Goal: Contribute content: Contribute content

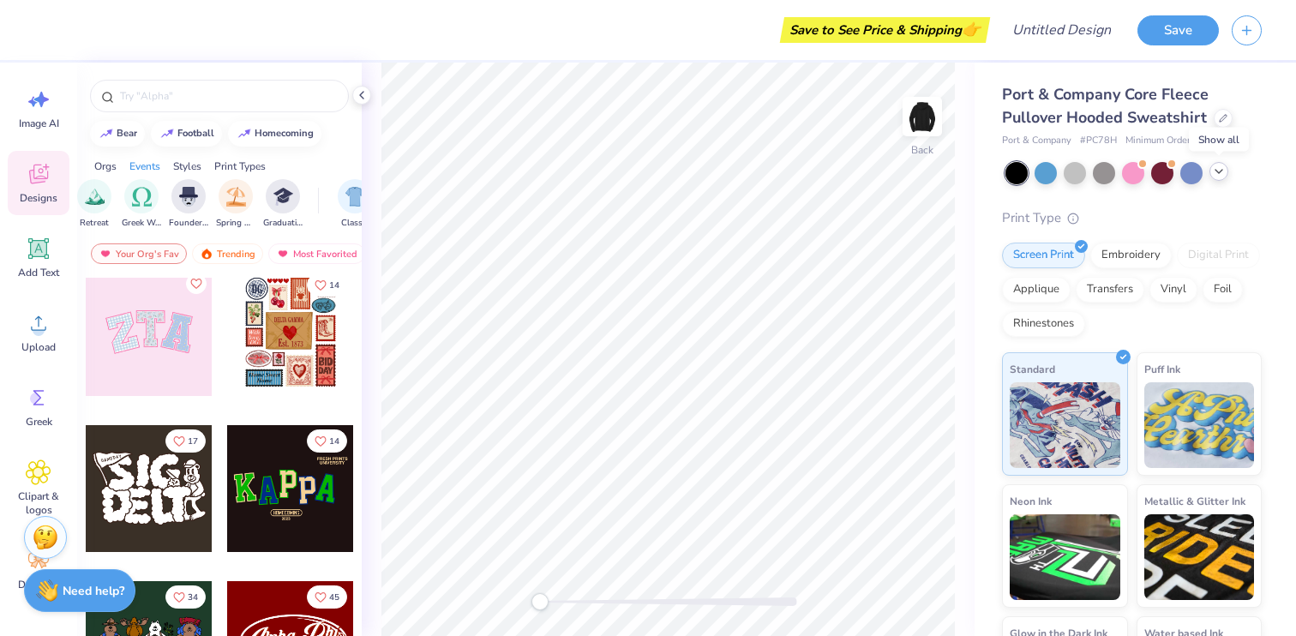
click at [1219, 170] on icon at bounding box center [1219, 172] width 14 height 14
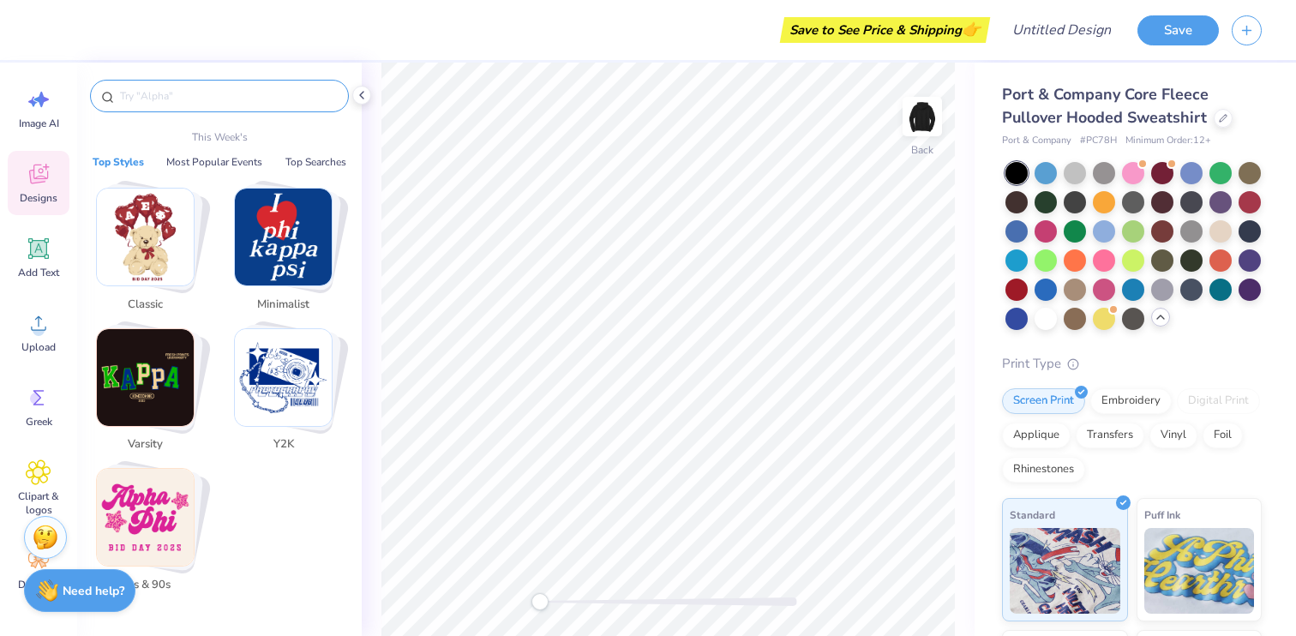
click at [152, 92] on input "text" at bounding box center [227, 95] width 219 height 17
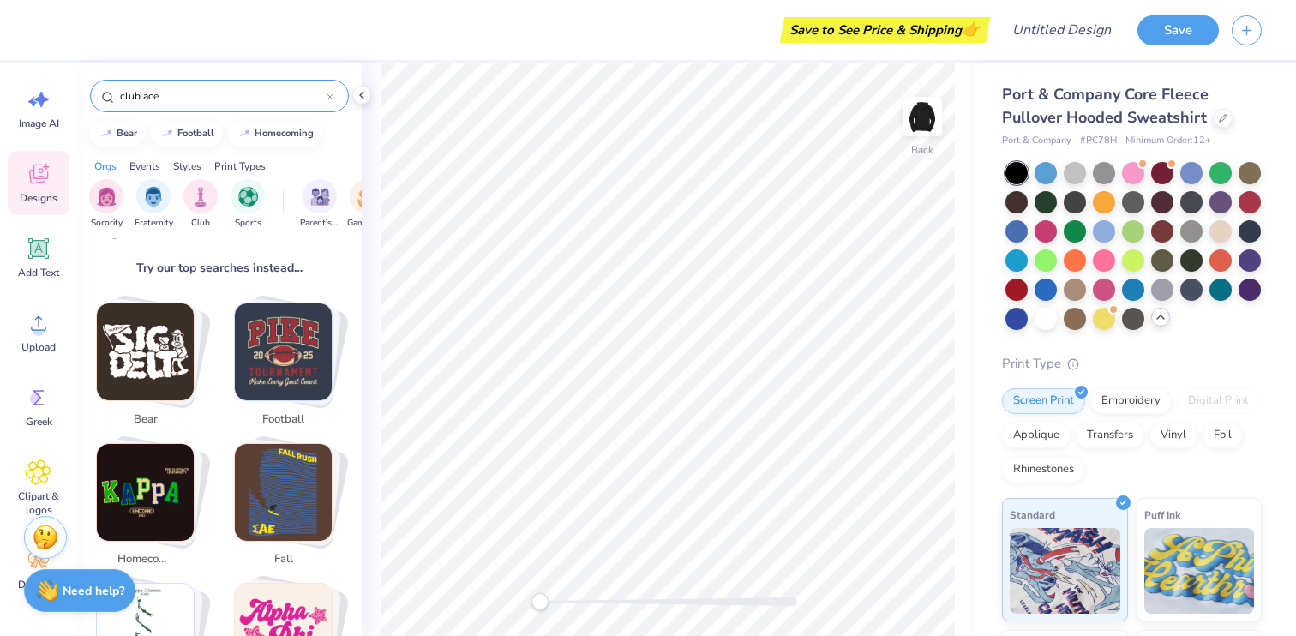
scroll to position [284, 0]
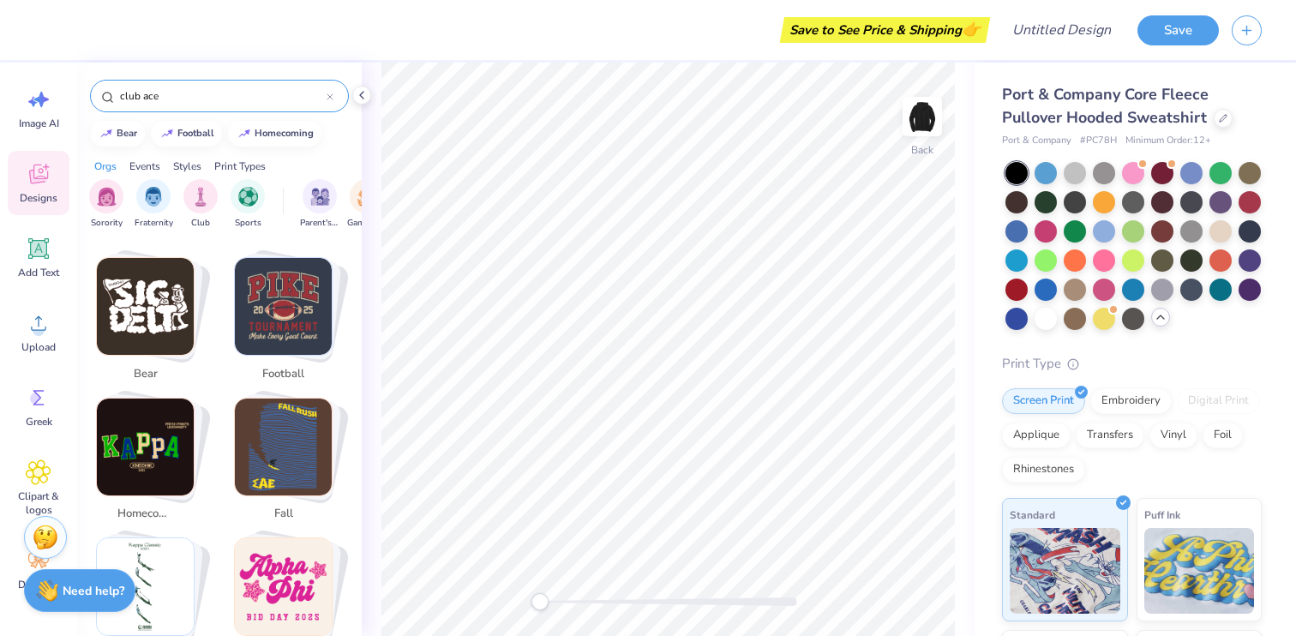
click at [126, 94] on input "club ace" at bounding box center [222, 95] width 208 height 17
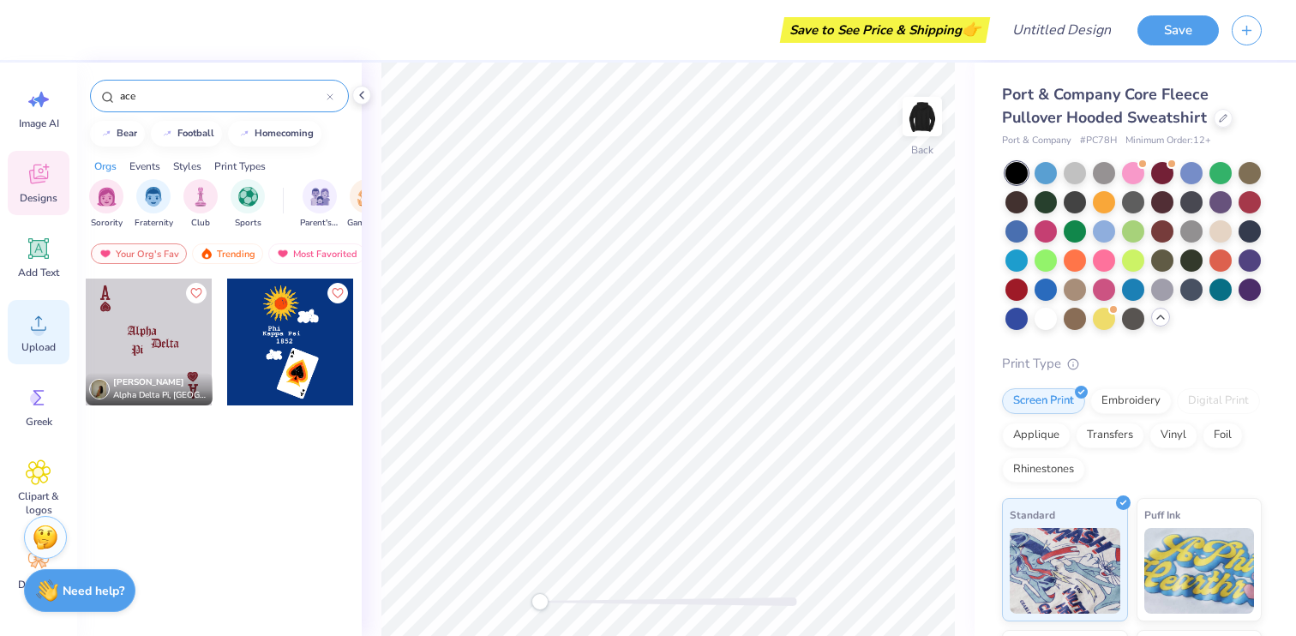
type input "ace"
click at [38, 330] on icon at bounding box center [38, 323] width 15 height 15
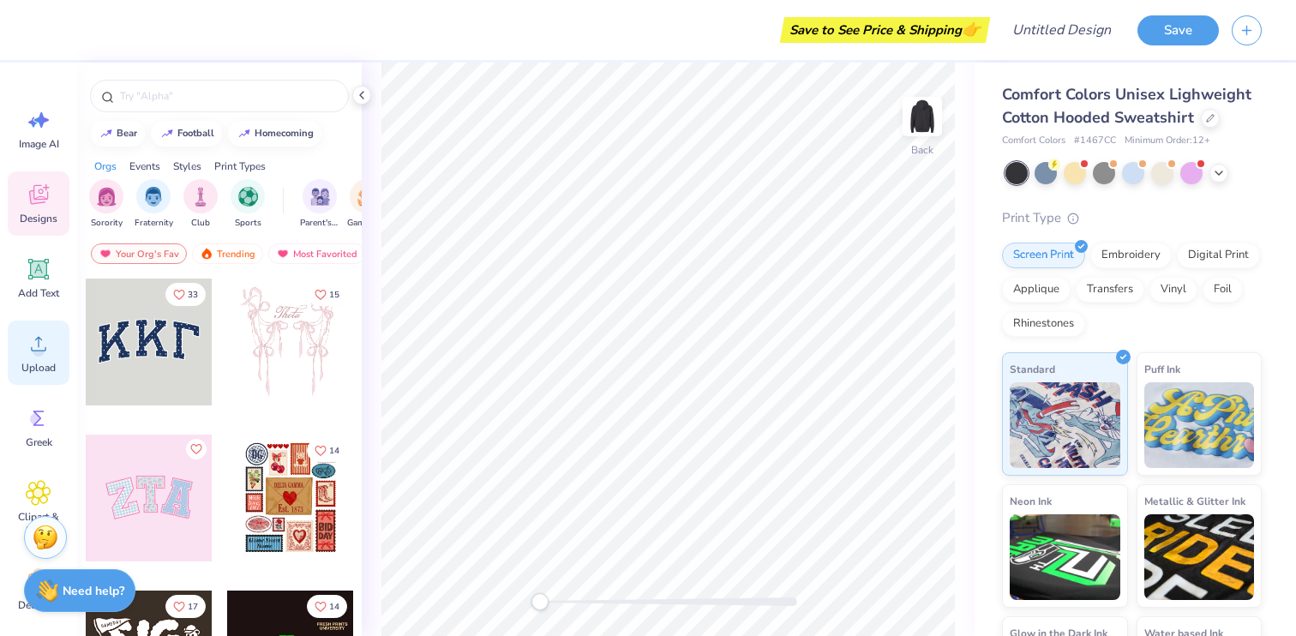
click at [39, 344] on icon at bounding box center [39, 344] width 26 height 26
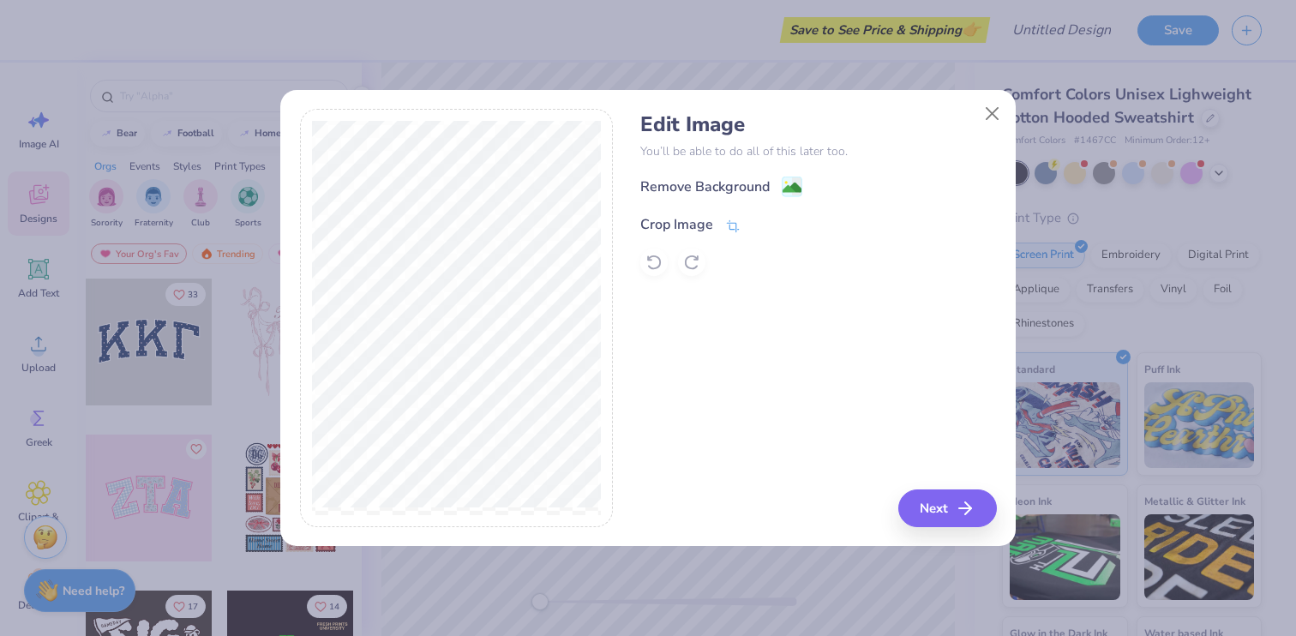
click at [734, 222] on icon at bounding box center [732, 226] width 15 height 15
click at [763, 225] on icon at bounding box center [762, 223] width 10 height 10
click at [980, 512] on button "Next" at bounding box center [950, 508] width 99 height 38
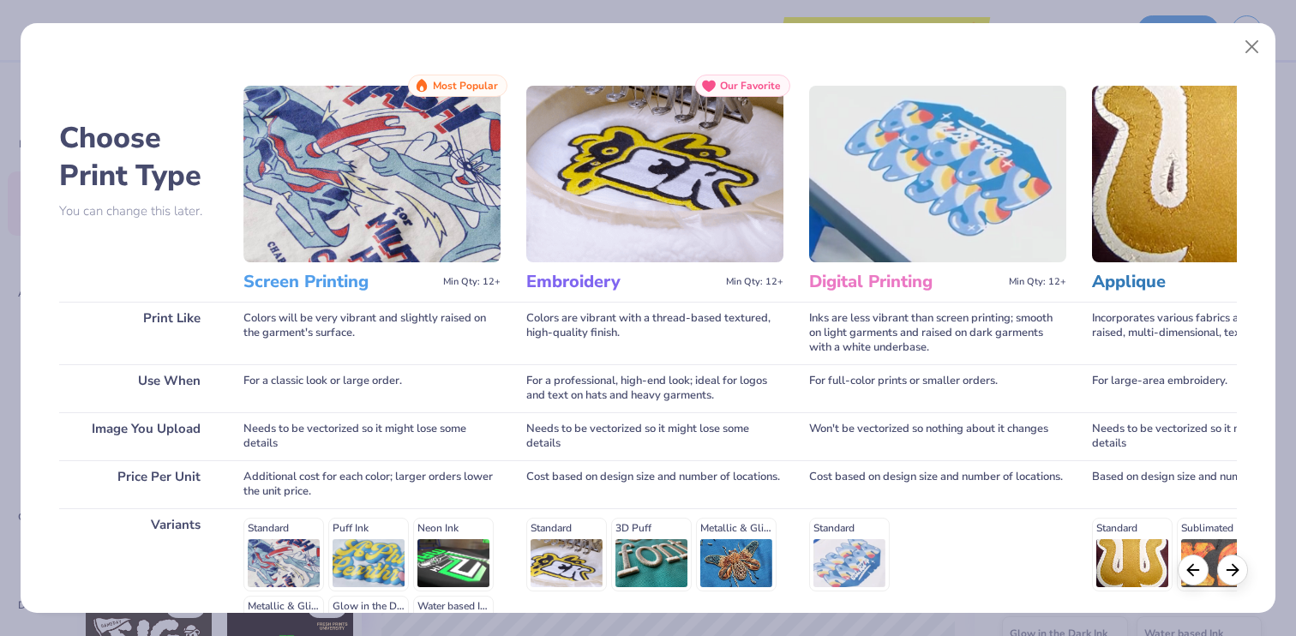
click at [390, 216] on img at bounding box center [371, 174] width 257 height 177
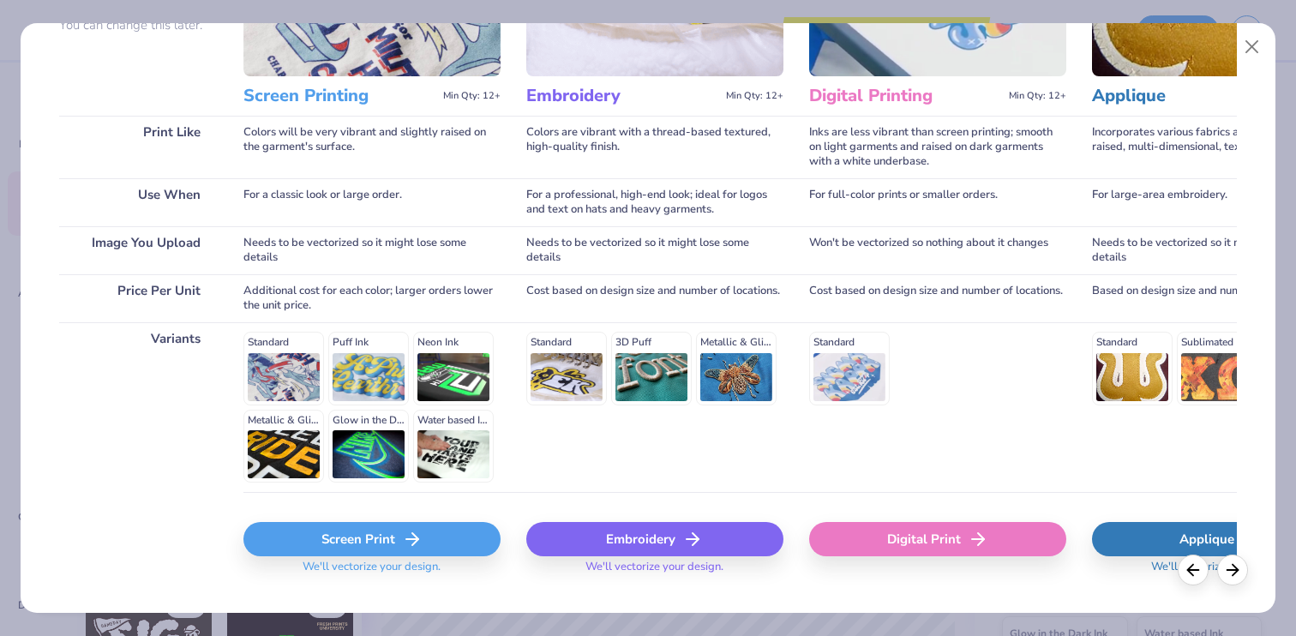
scroll to position [219, 0]
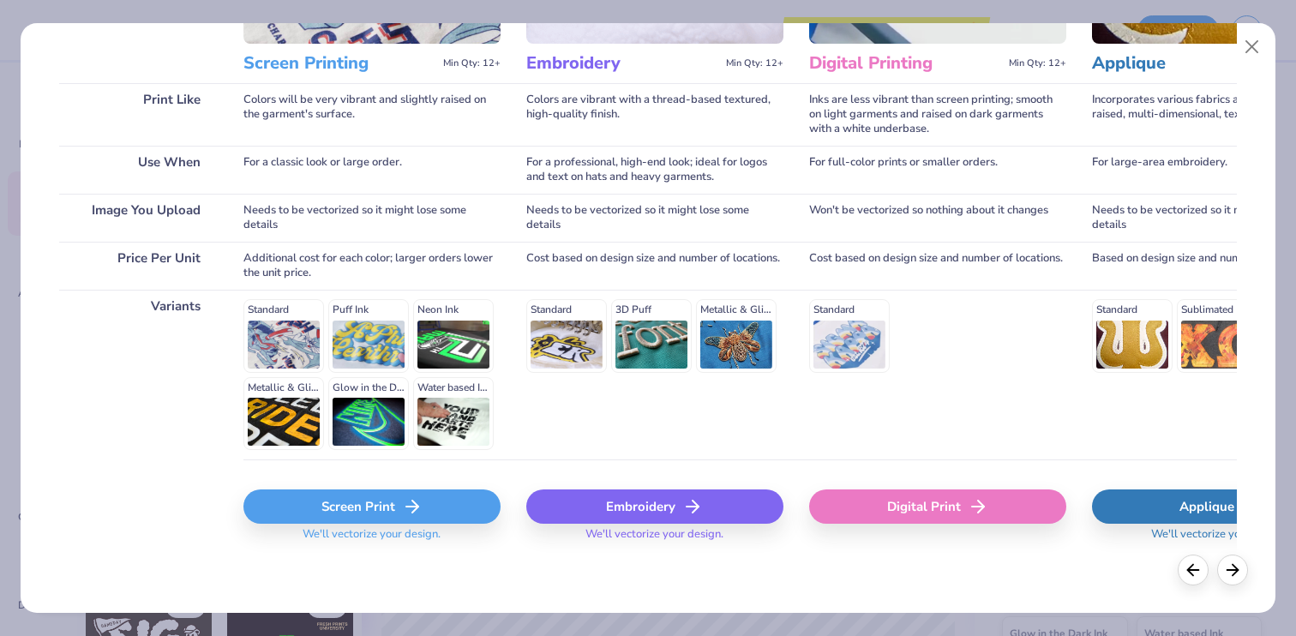
click at [287, 346] on div "Standard Puff Ink Neon Ink Metallic & Glitter Ink Glow in the Dark Ink Water ba…" at bounding box center [371, 374] width 257 height 151
click at [375, 511] on div "Screen Print" at bounding box center [371, 506] width 257 height 34
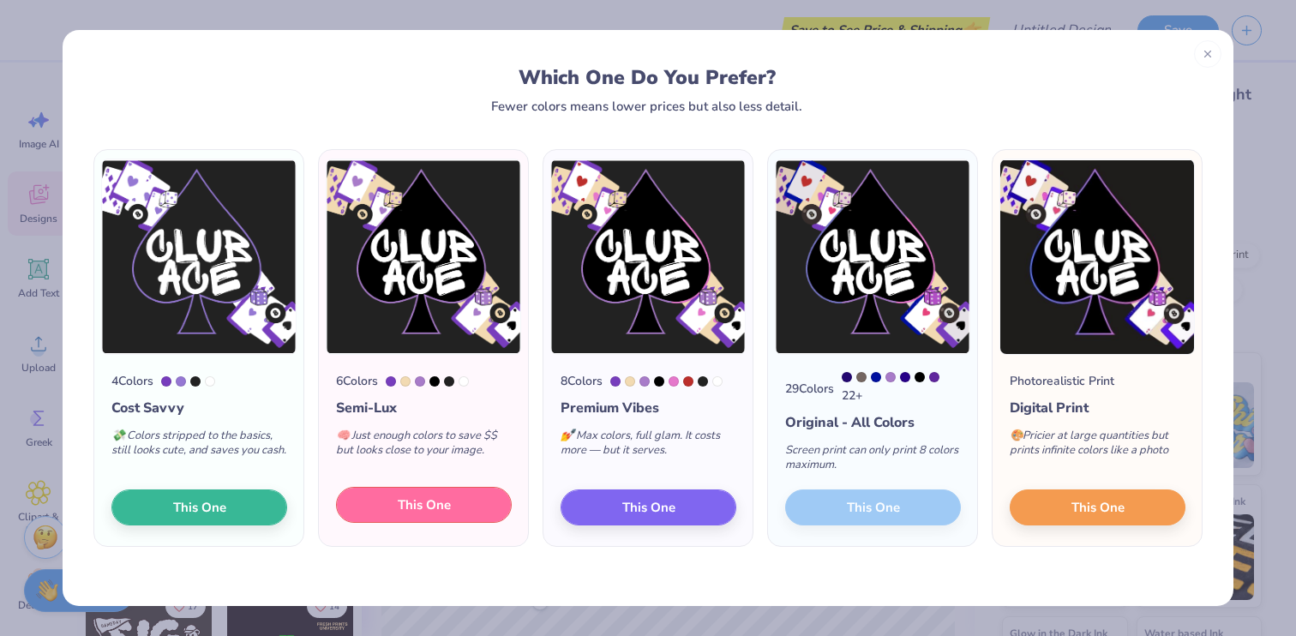
click at [423, 510] on span "This One" at bounding box center [424, 505] width 53 height 20
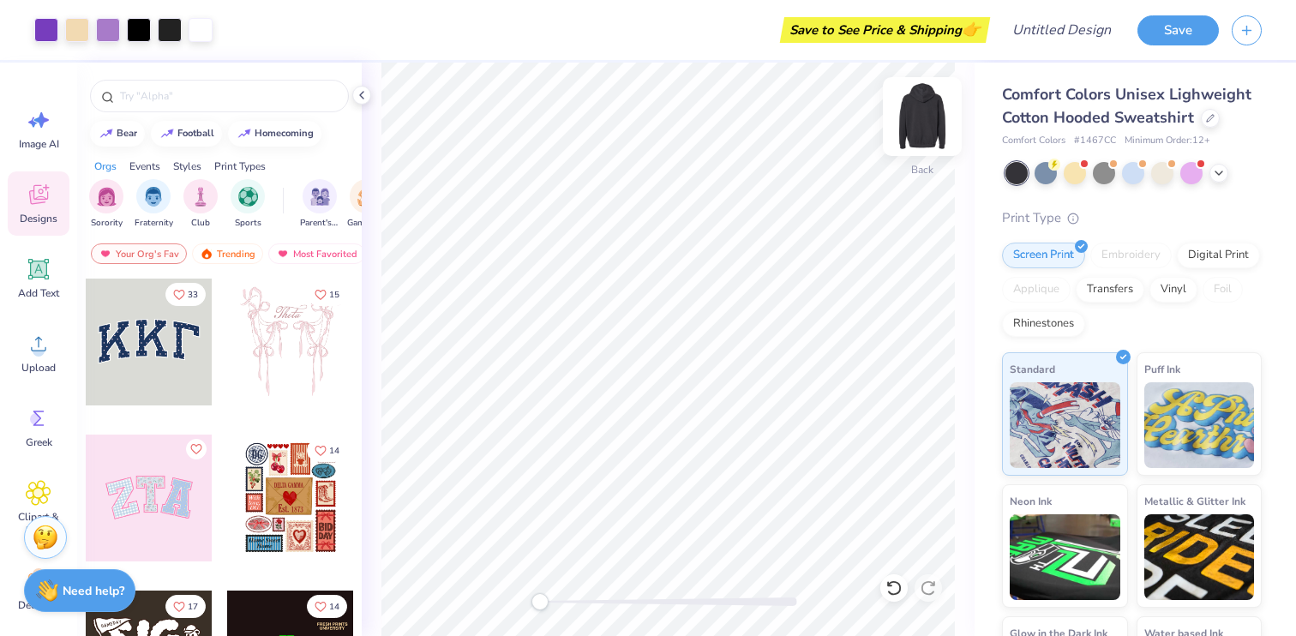
click at [923, 99] on img at bounding box center [922, 116] width 69 height 69
click at [919, 121] on img at bounding box center [922, 116] width 69 height 69
click at [930, 111] on div "Back W 15.00 15.00 " H 14.97 14.97 " Y 4.77 4.77 " Center [GEOGRAPHIC_DATA]" at bounding box center [668, 349] width 613 height 573
click at [921, 106] on img at bounding box center [922, 116] width 69 height 69
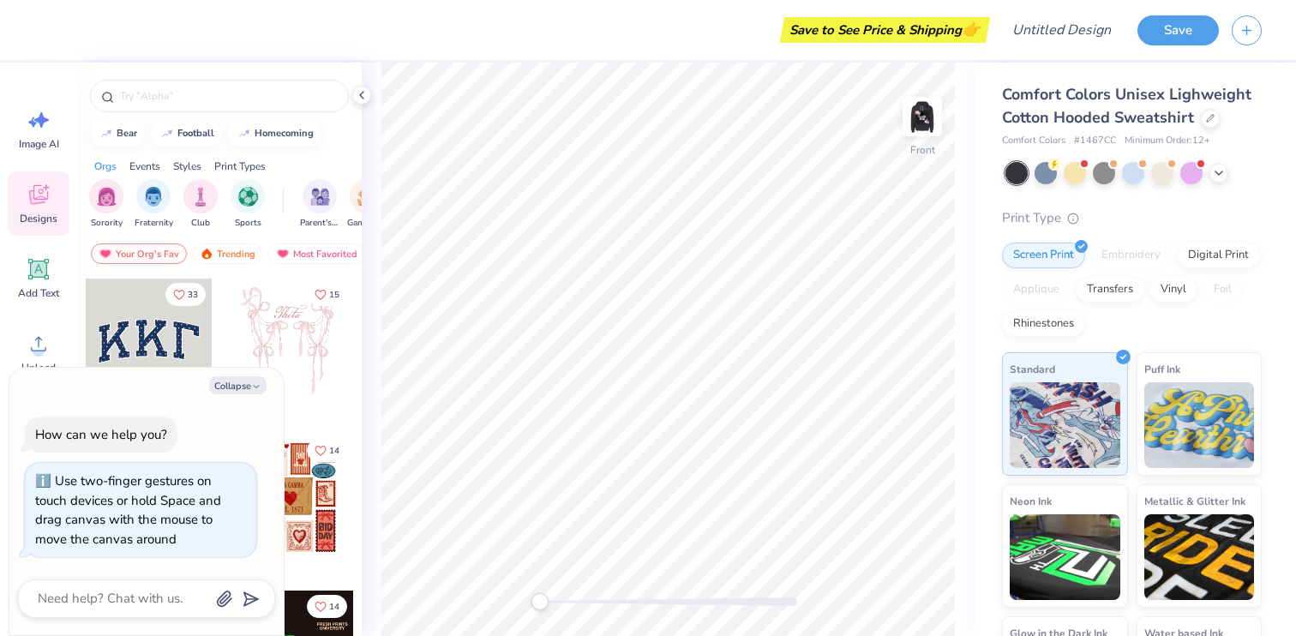
click at [431, 604] on div "Front" at bounding box center [668, 349] width 613 height 573
click at [910, 123] on img at bounding box center [922, 116] width 69 height 69
click at [920, 123] on img at bounding box center [922, 116] width 69 height 69
click at [40, 339] on icon at bounding box center [39, 344] width 26 height 26
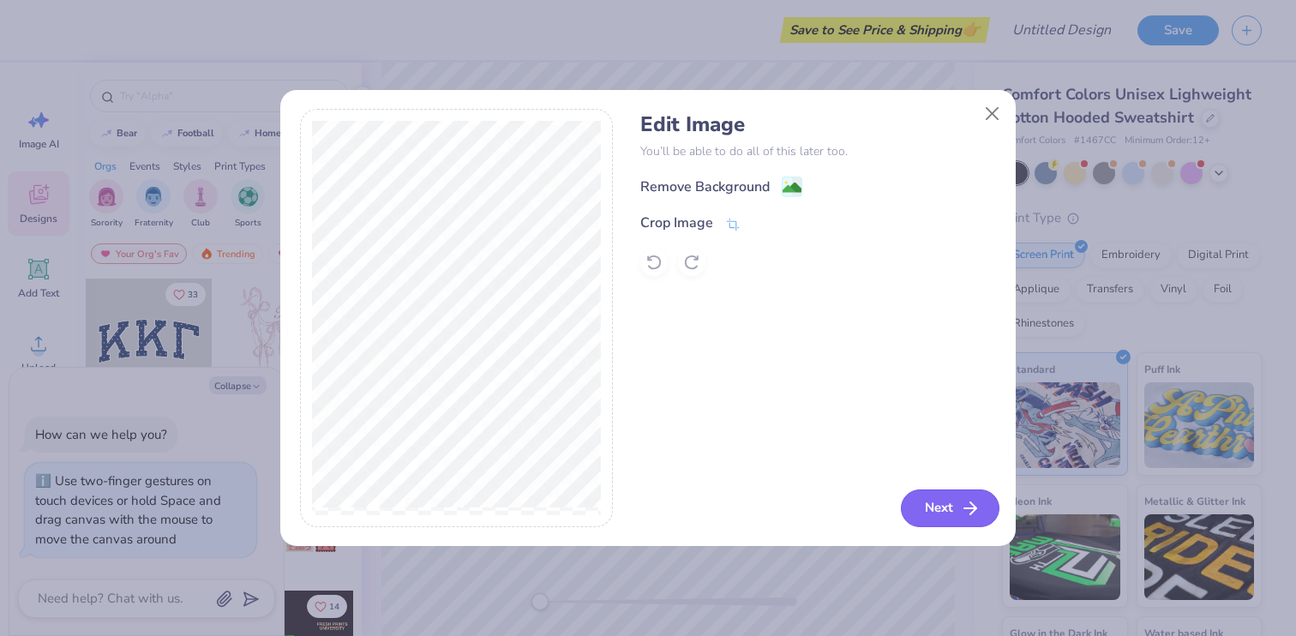
click at [934, 506] on button "Next" at bounding box center [950, 508] width 99 height 38
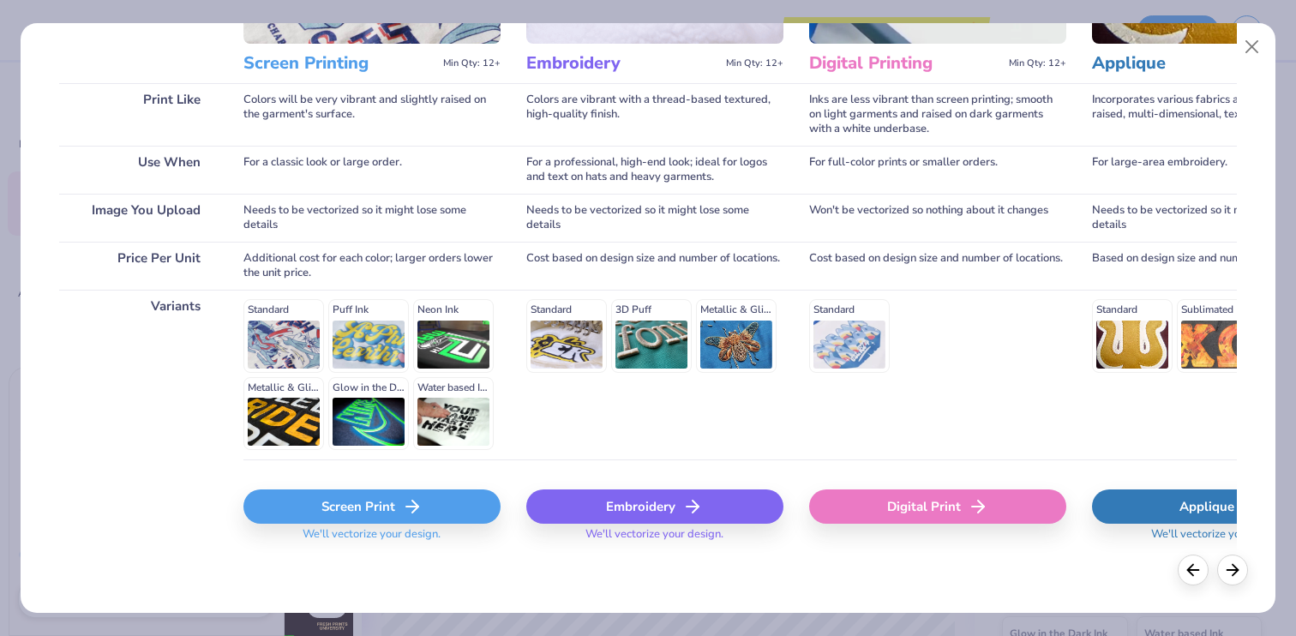
click at [340, 500] on div "Screen Print" at bounding box center [371, 506] width 257 height 34
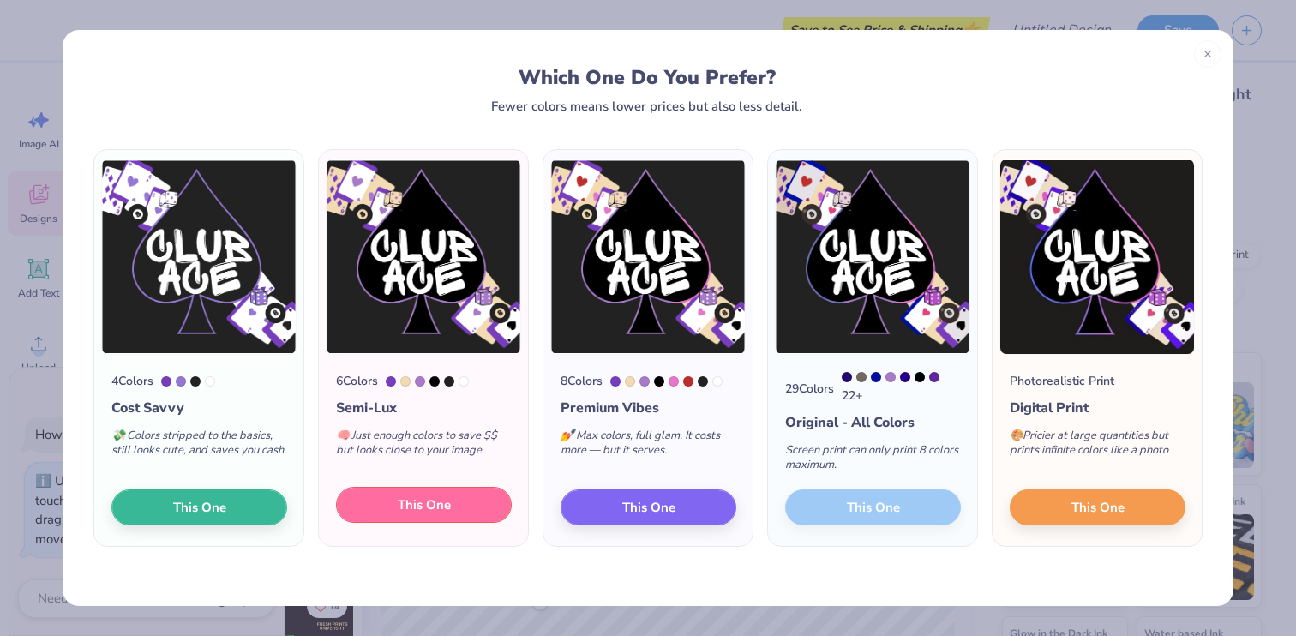
click at [408, 496] on button "This One" at bounding box center [424, 505] width 176 height 36
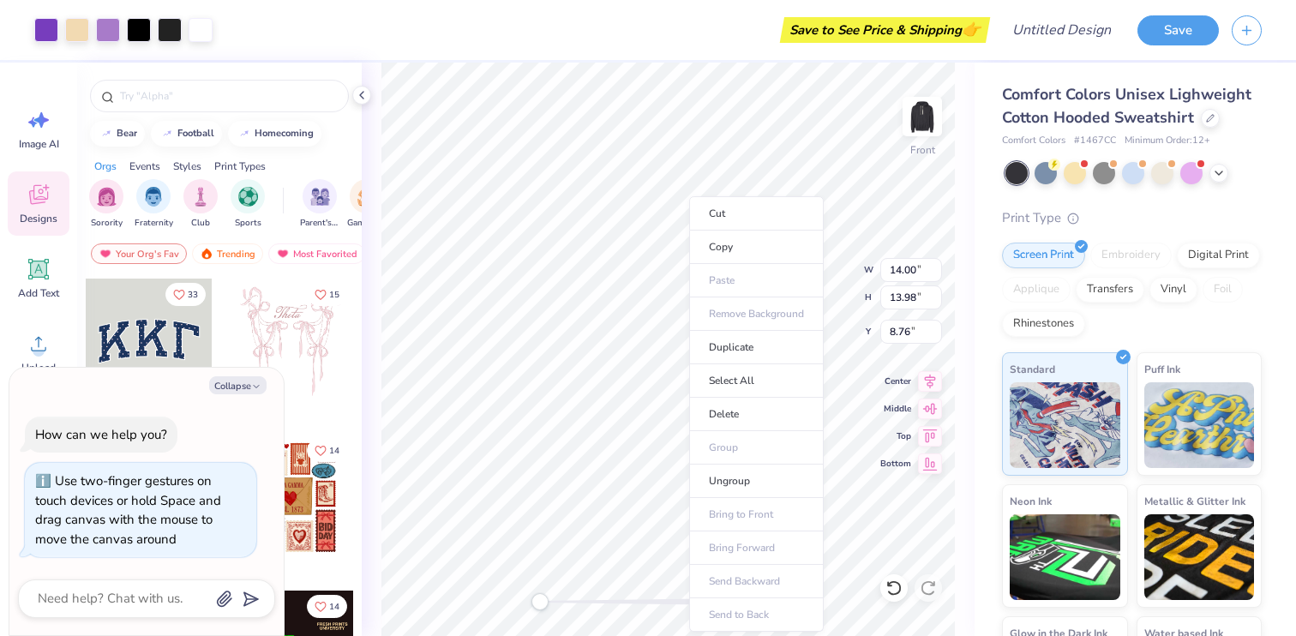
click at [750, 323] on ul "Cut Copy Paste Remove Background Duplicate Select All Delete Group Ungroup Brin…" at bounding box center [756, 413] width 135 height 435
click at [747, 315] on ul "Cut Copy Paste Remove Background Duplicate Select All Delete Group Ungroup Brin…" at bounding box center [756, 413] width 135 height 435
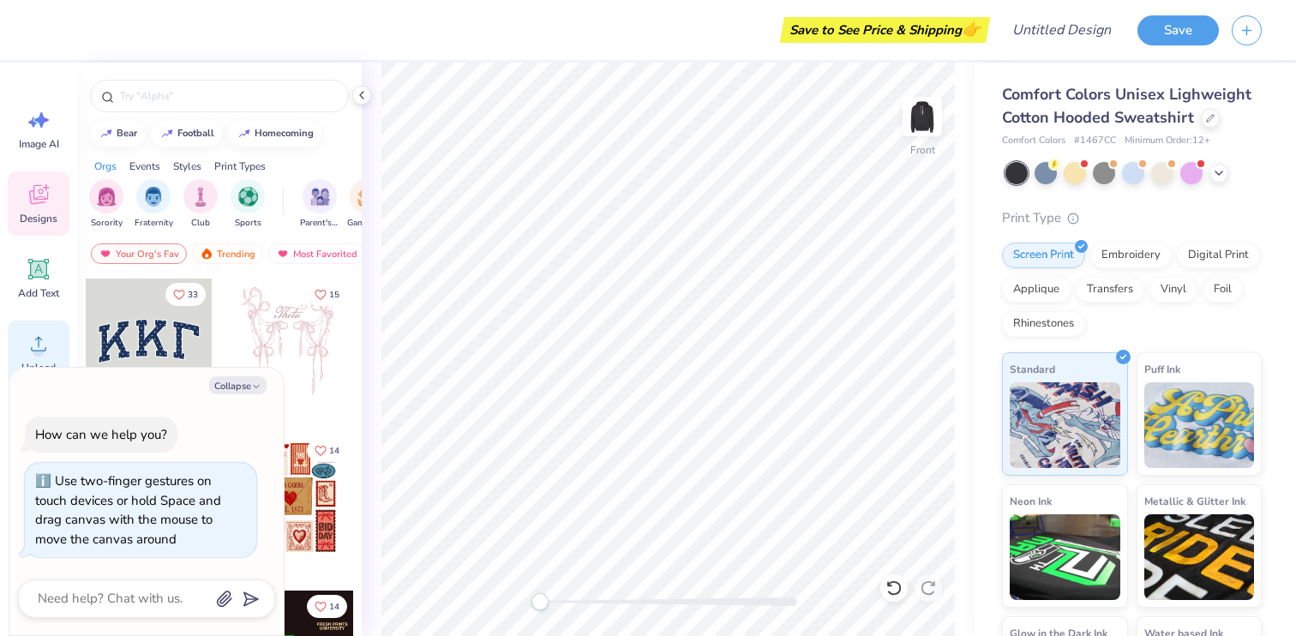
click at [39, 353] on circle at bounding box center [39, 350] width 12 height 12
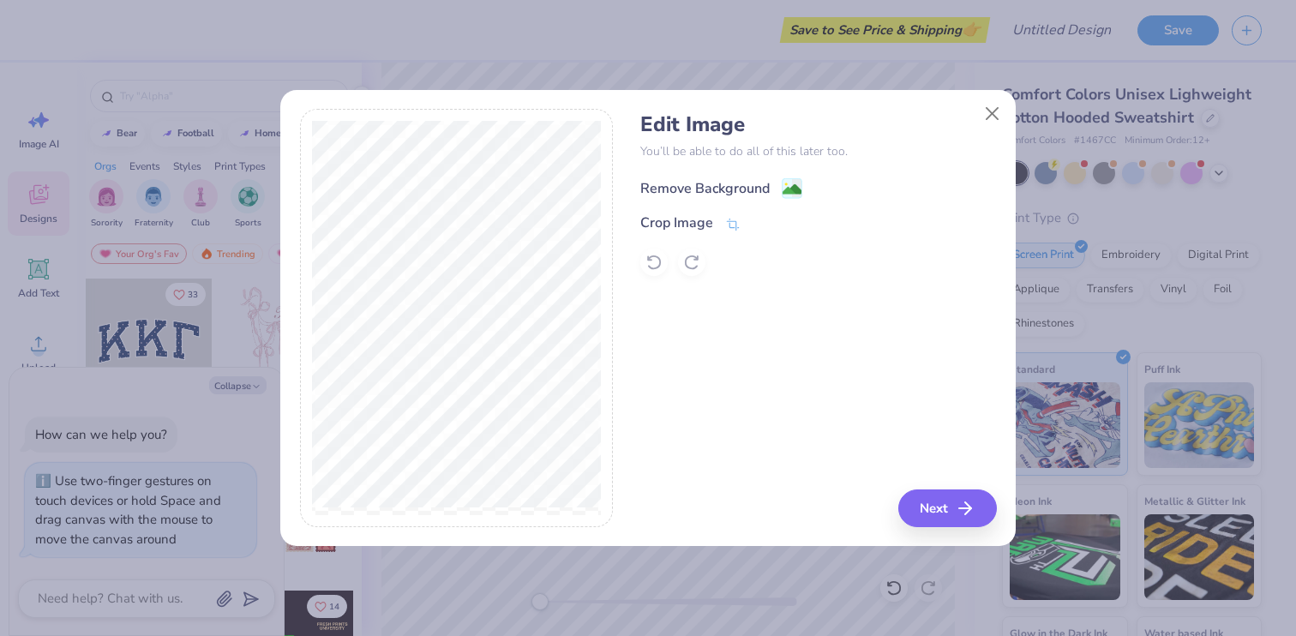
click at [722, 189] on div "Remove Background" at bounding box center [704, 188] width 129 height 21
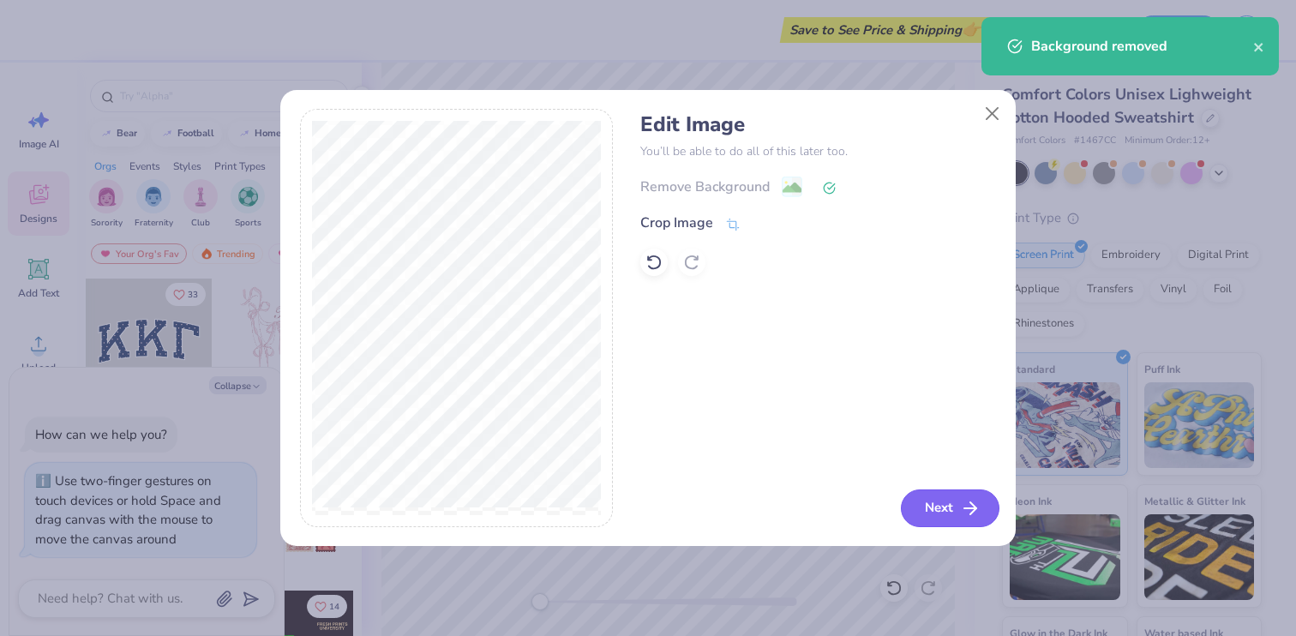
click at [956, 506] on button "Next" at bounding box center [950, 508] width 99 height 38
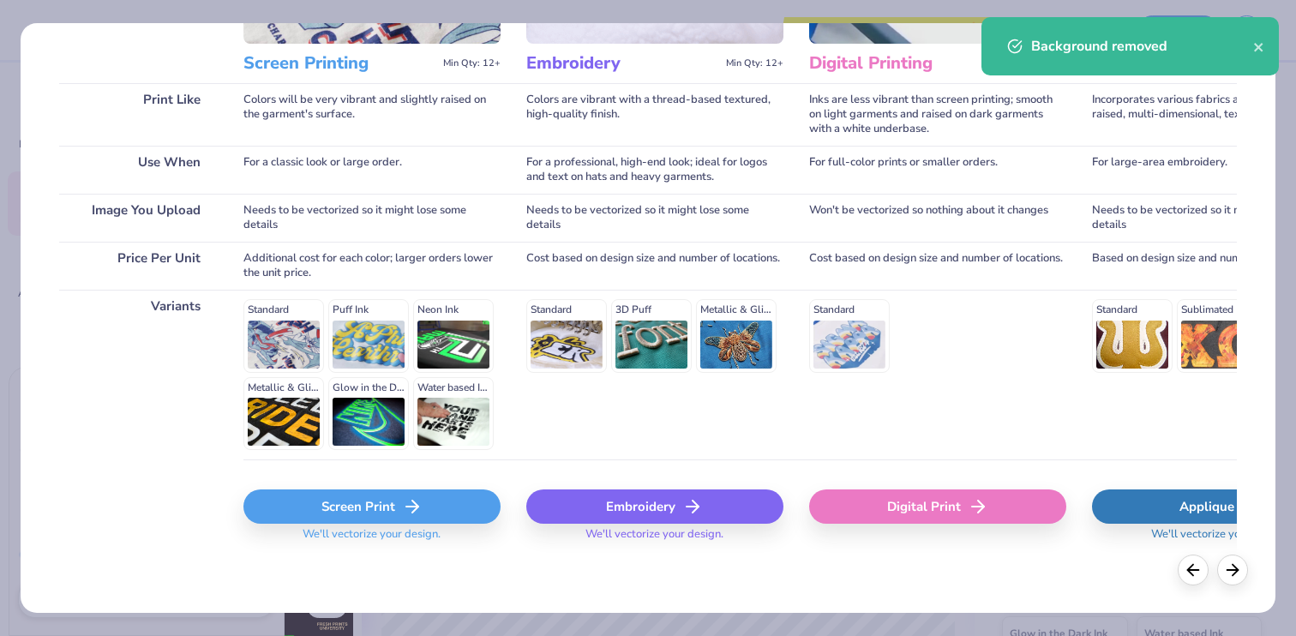
click at [346, 506] on div "Screen Print" at bounding box center [371, 506] width 257 height 34
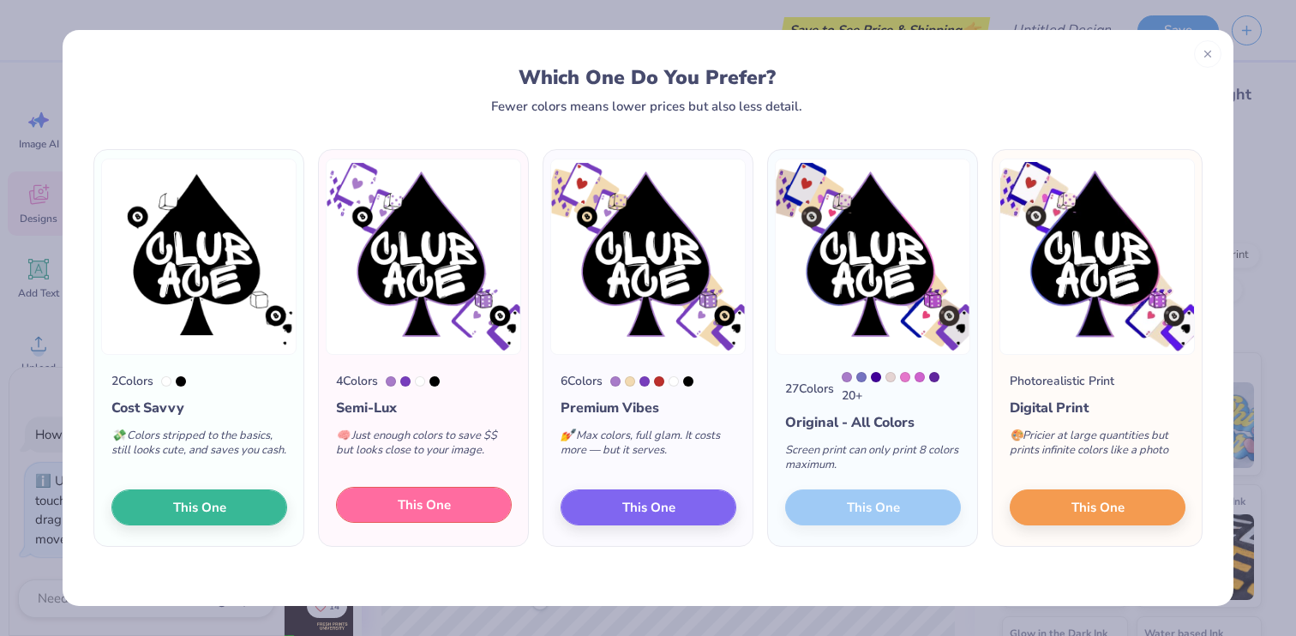
click at [431, 500] on span "This One" at bounding box center [424, 505] width 53 height 20
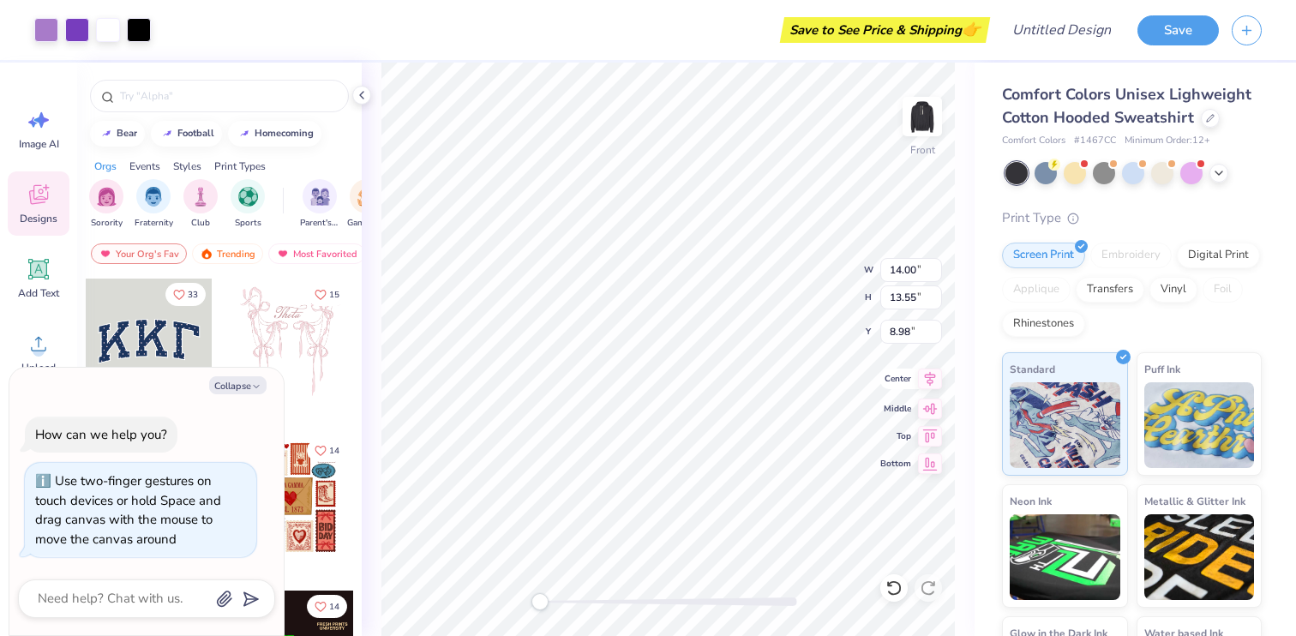
click at [927, 382] on icon at bounding box center [930, 379] width 11 height 15
click at [933, 434] on icon at bounding box center [930, 433] width 15 height 13
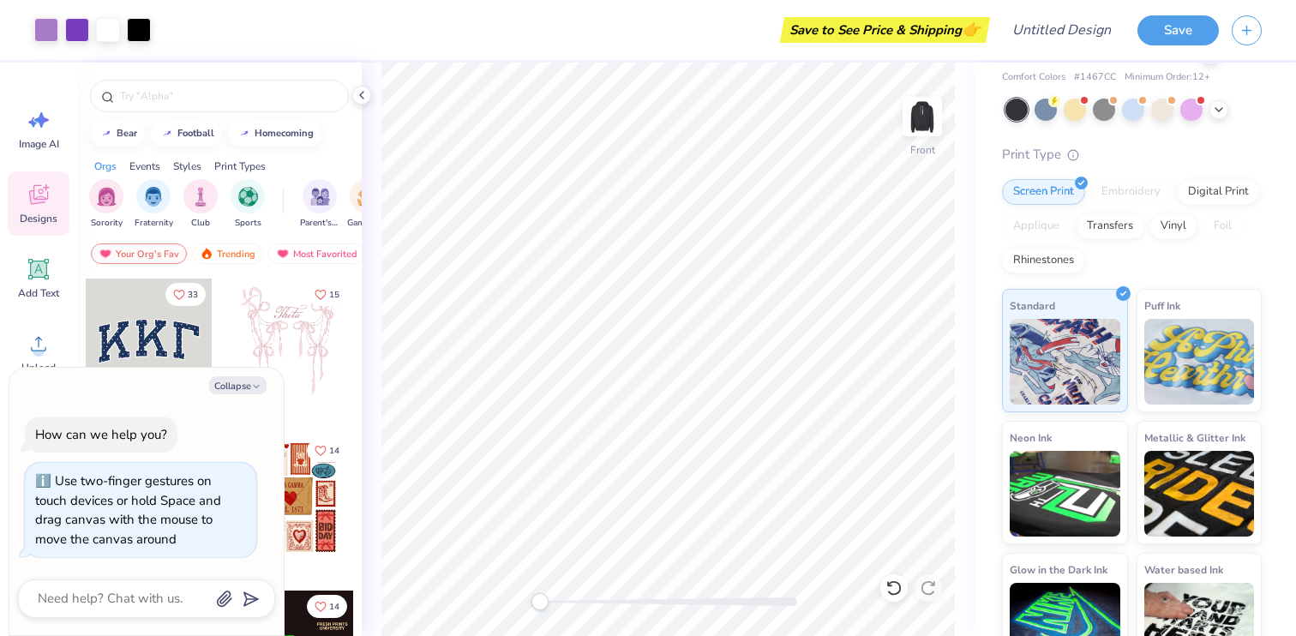
scroll to position [104, 0]
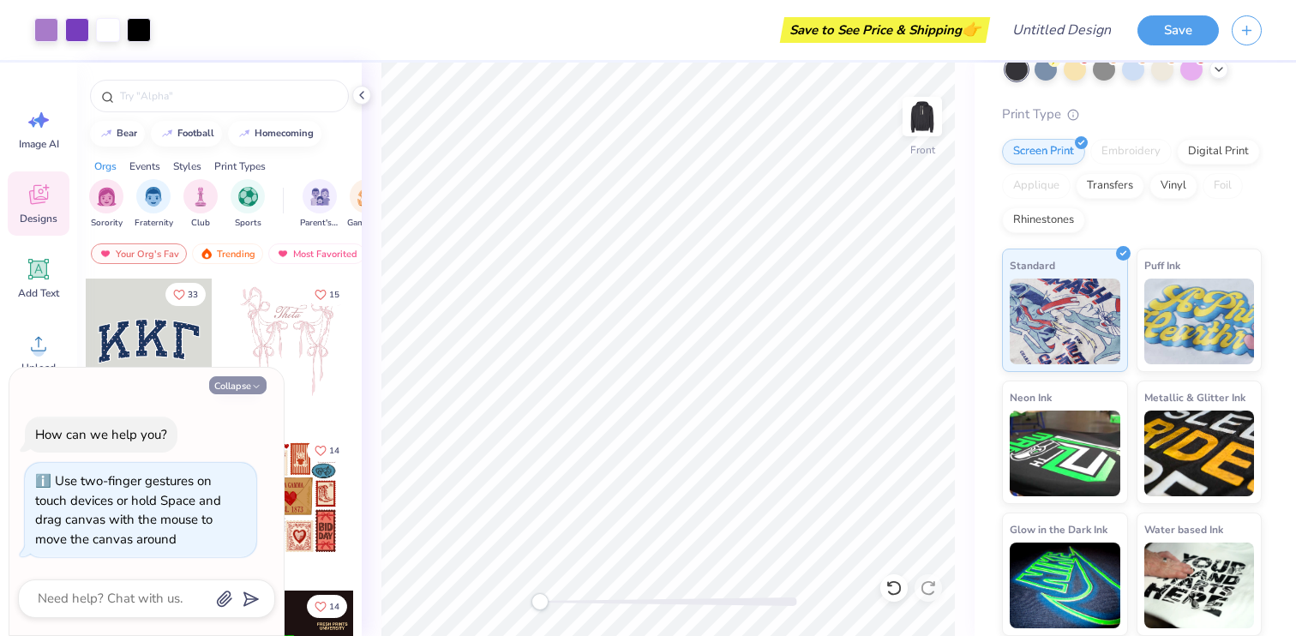
click at [243, 381] on button "Collapse" at bounding box center [237, 385] width 57 height 18
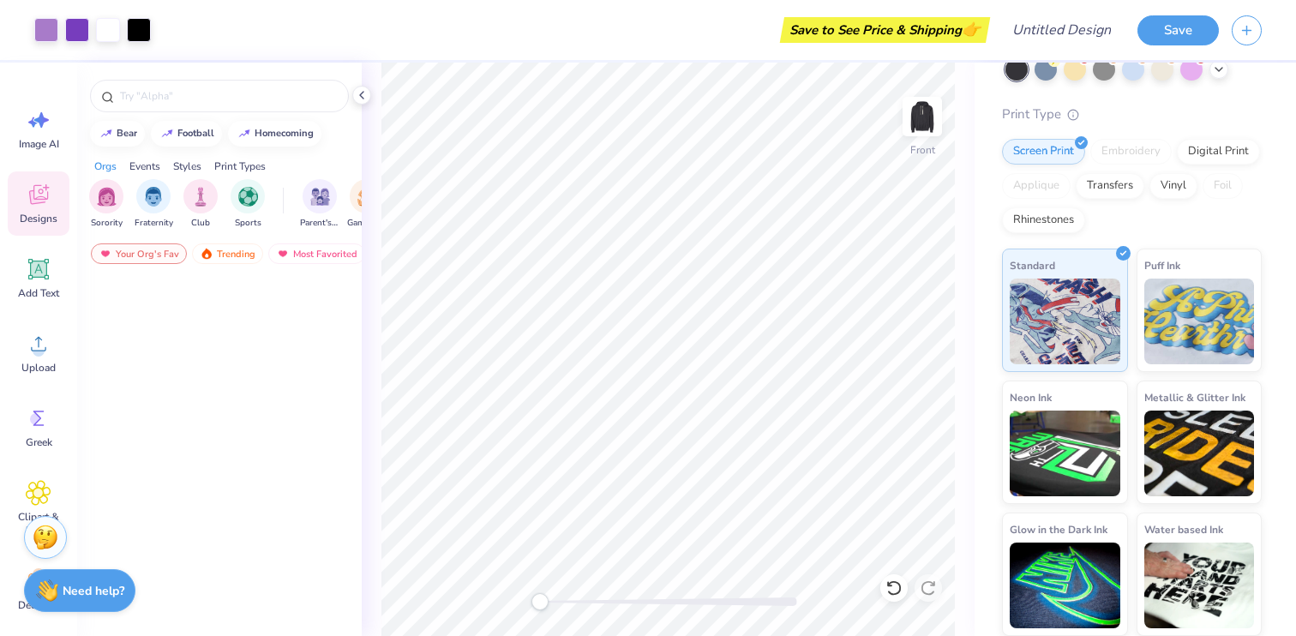
scroll to position [1106, 0]
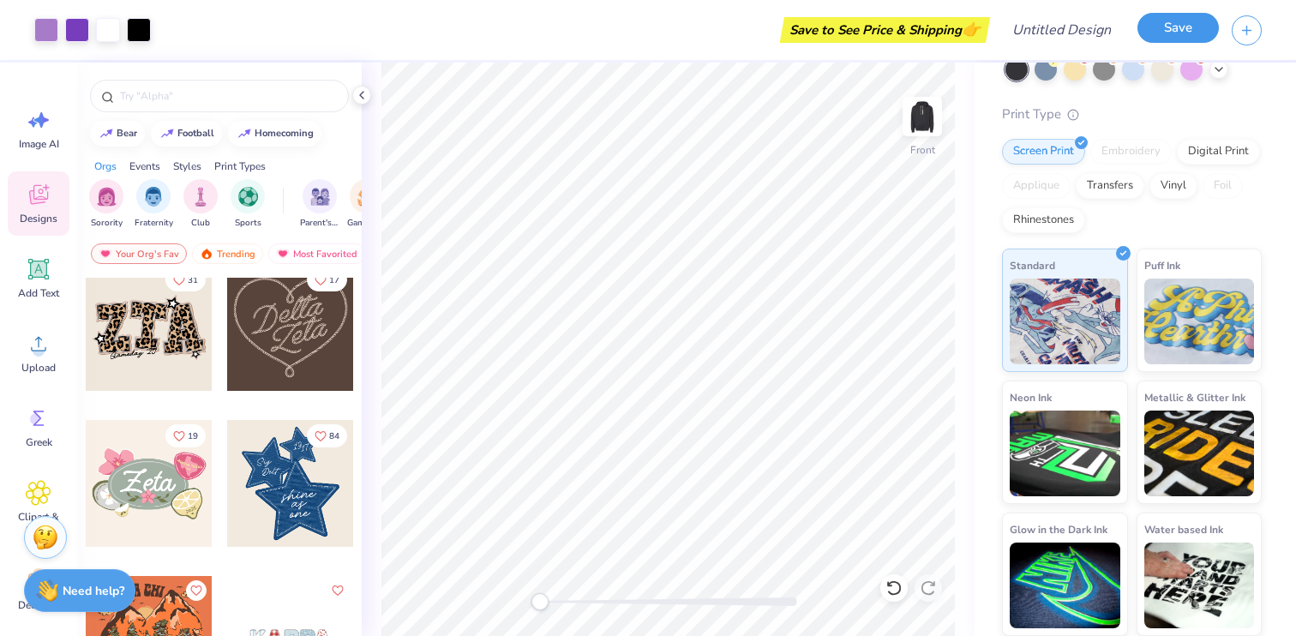
click at [1183, 32] on button "Save" at bounding box center [1177, 28] width 81 height 30
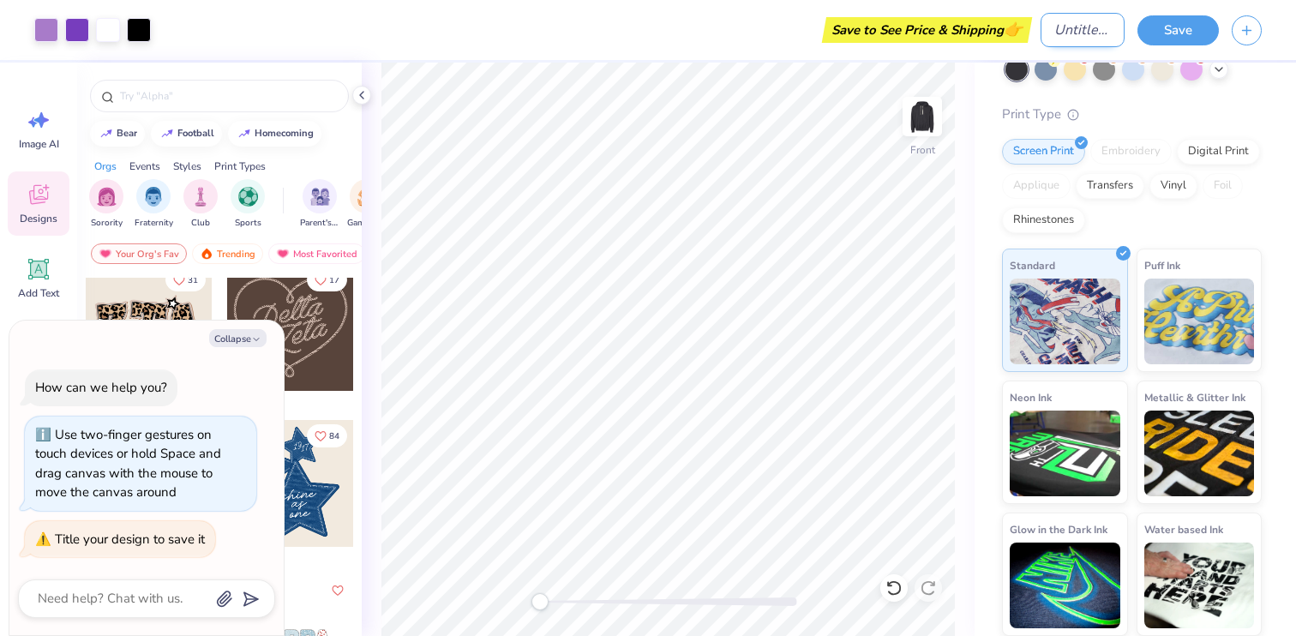
type textarea "x"
click at [1063, 30] on input "Design Title" at bounding box center [1082, 30] width 84 height 34
type input "c"
type textarea "x"
type input "cl"
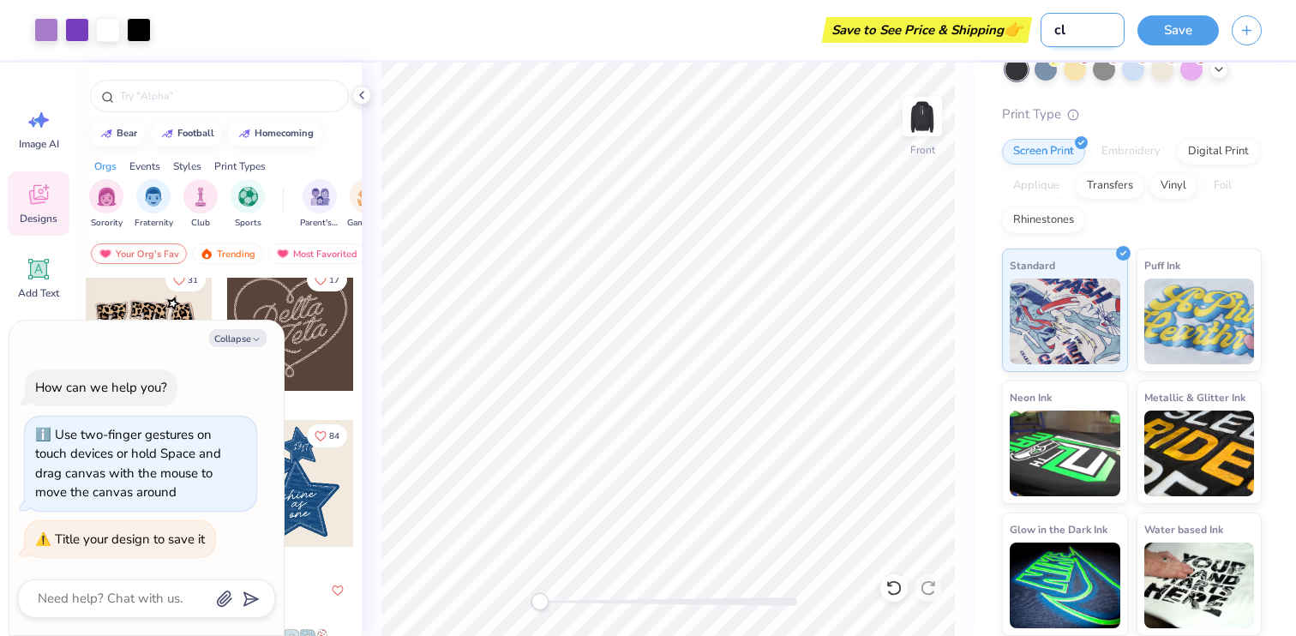
type textarea "x"
type input "clu"
type textarea "x"
type input "club"
type textarea "x"
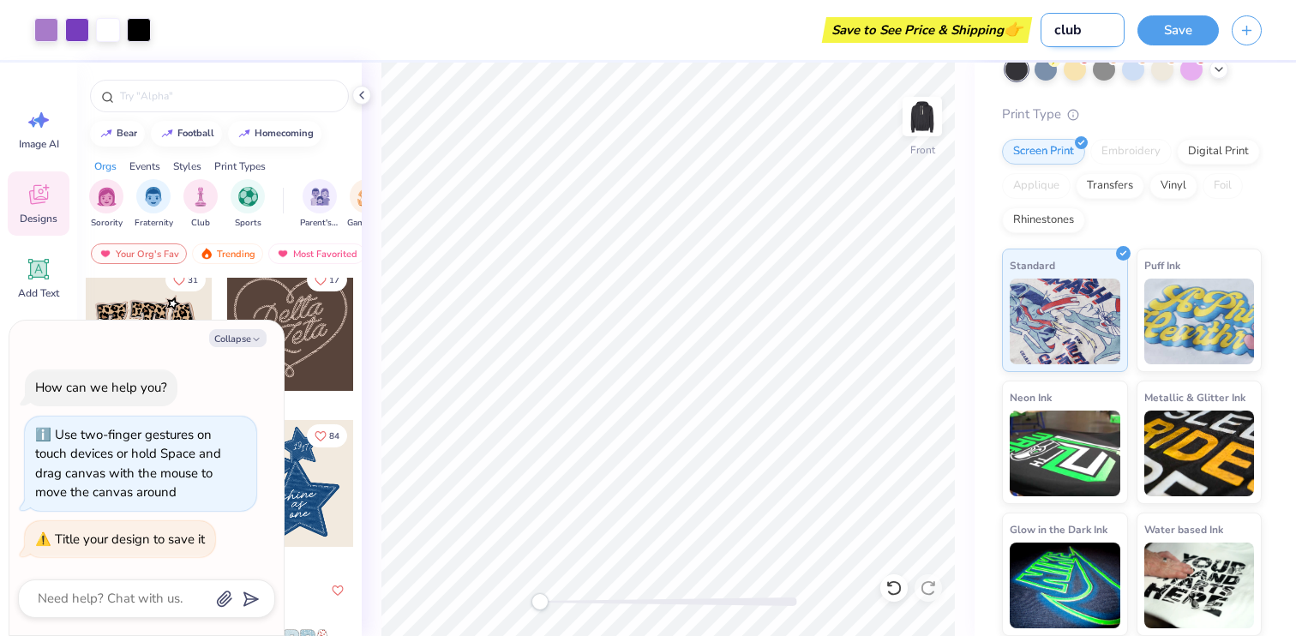
type input "club"
type textarea "x"
type input "club a"
type textarea "x"
type input "club ac"
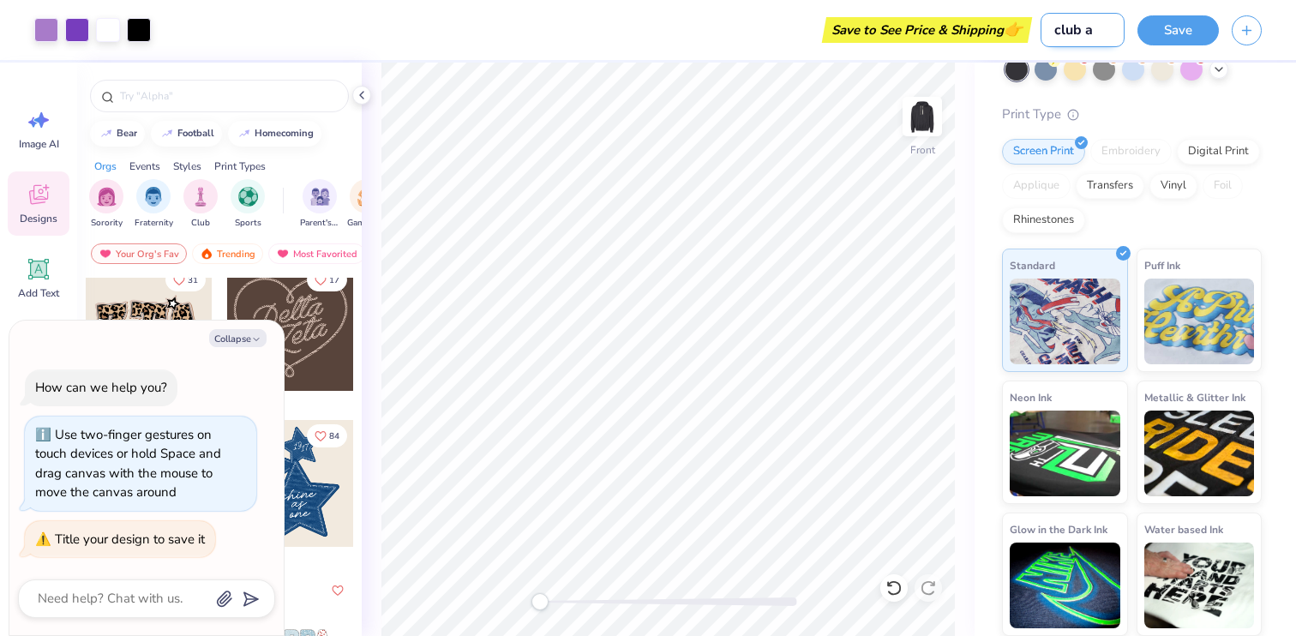
type textarea "x"
type input "club ace"
type textarea "x"
type input "club ace"
click at [1155, 45] on div "Save" at bounding box center [1177, 30] width 81 height 30
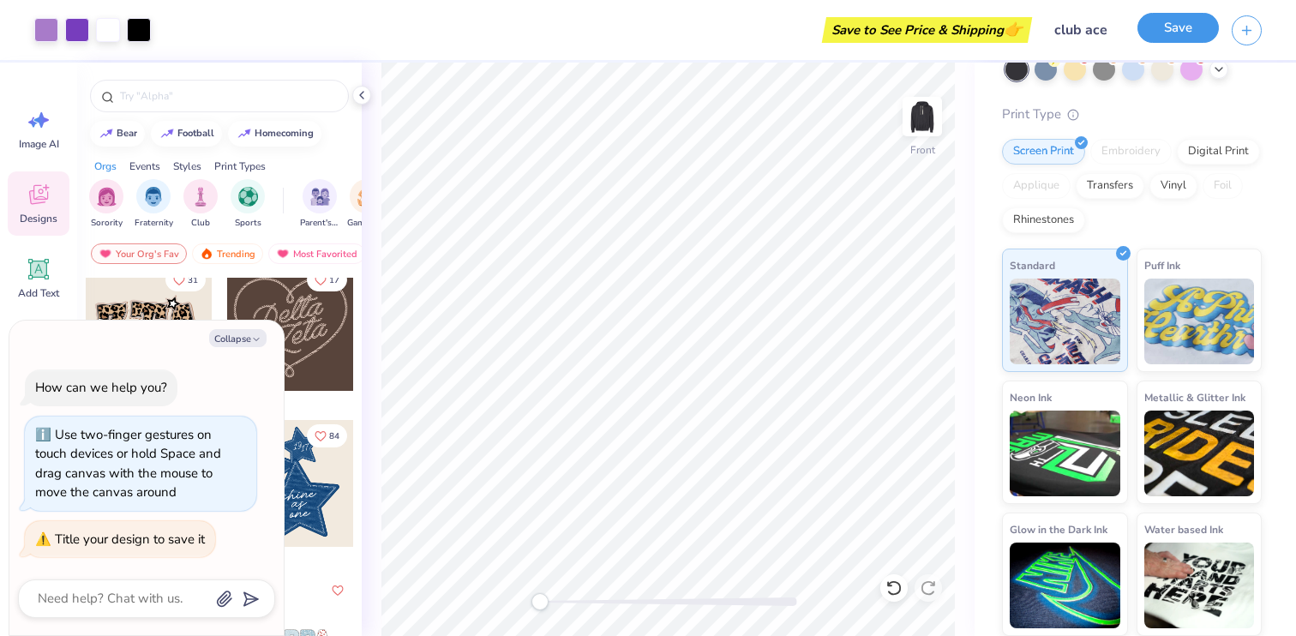
click at [1160, 31] on button "Save" at bounding box center [1177, 28] width 81 height 30
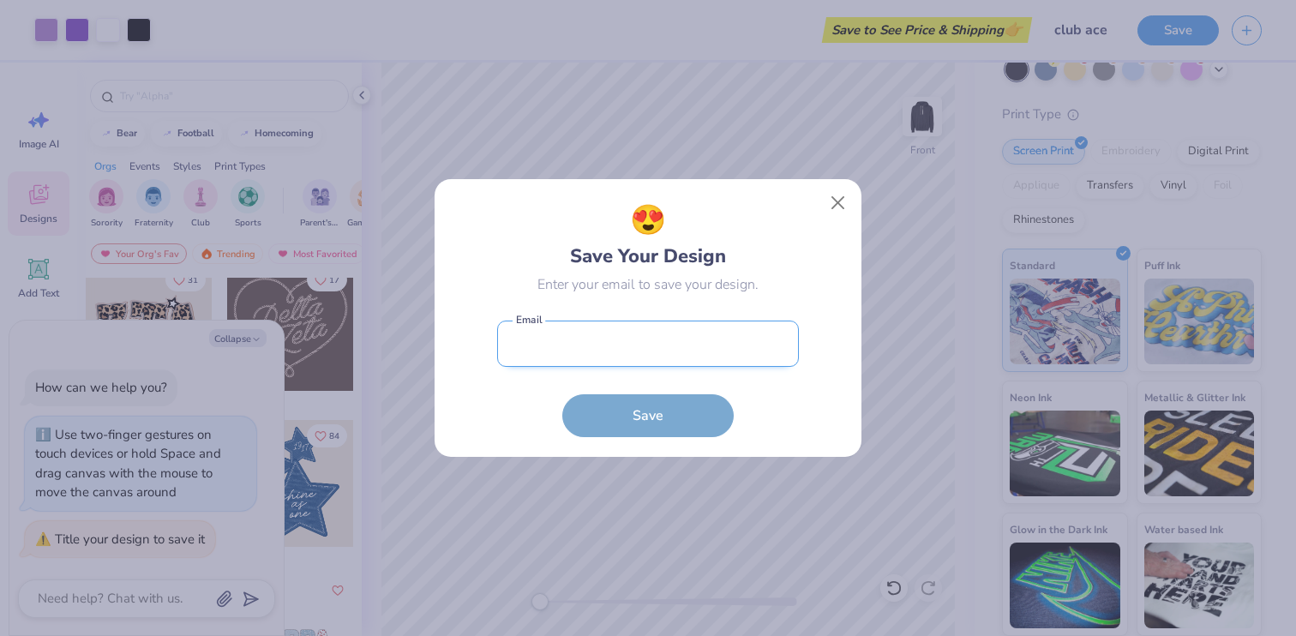
click at [573, 361] on input "email" at bounding box center [648, 344] width 302 height 47
type input "[PERSON_NAME][EMAIL_ADDRESS][PERSON_NAME][DOMAIN_NAME]"
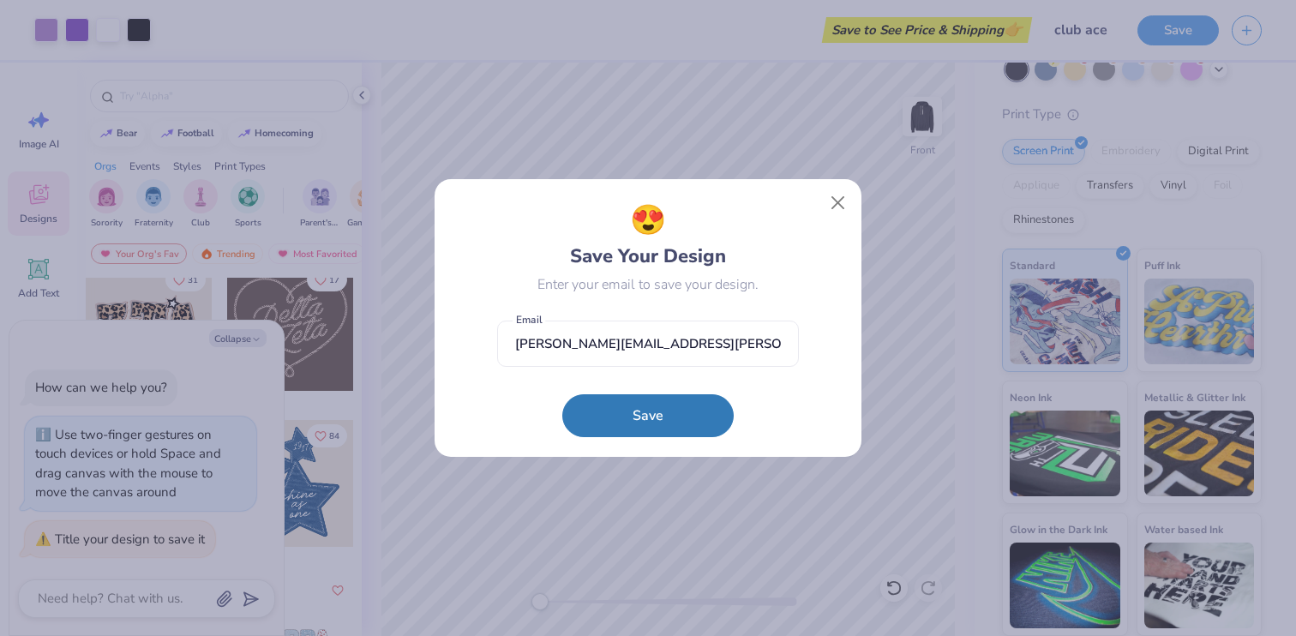
click at [457, 394] on div "😍 Save Your Design Enter your email to save your design. [PERSON_NAME][EMAIL_AD…" at bounding box center [648, 318] width 388 height 239
click at [592, 413] on button "Save" at bounding box center [647, 411] width 171 height 43
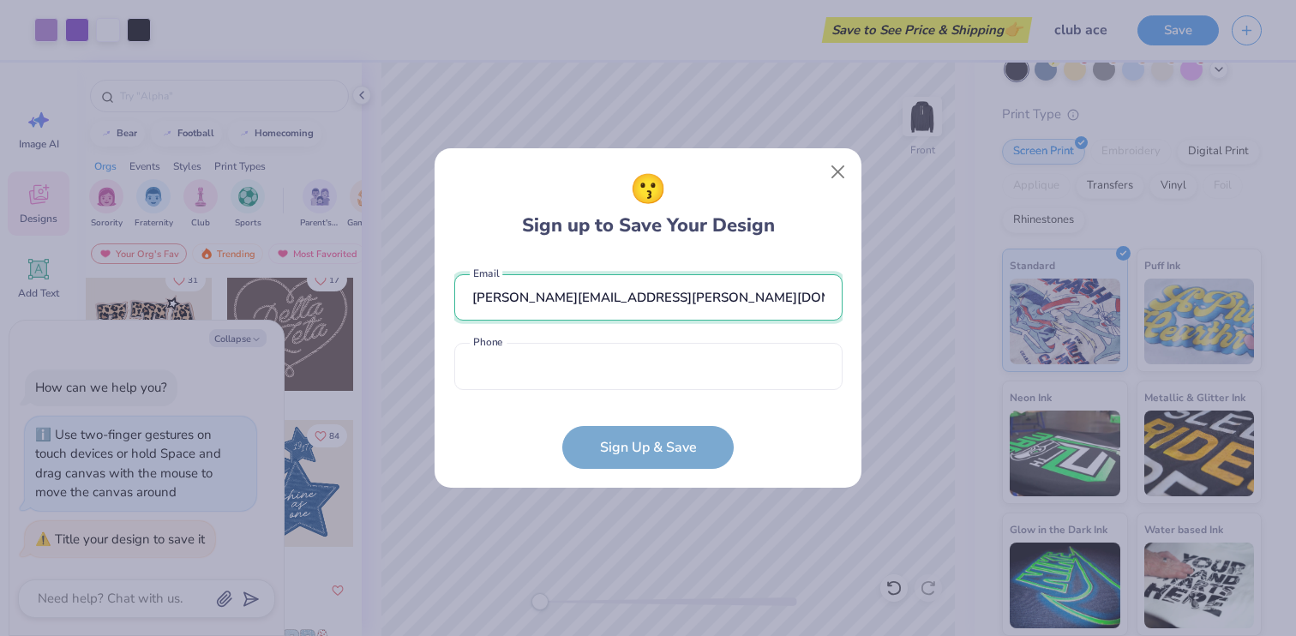
click at [537, 309] on input "[PERSON_NAME][EMAIL_ADDRESS][PERSON_NAME][DOMAIN_NAME]" at bounding box center [648, 297] width 388 height 47
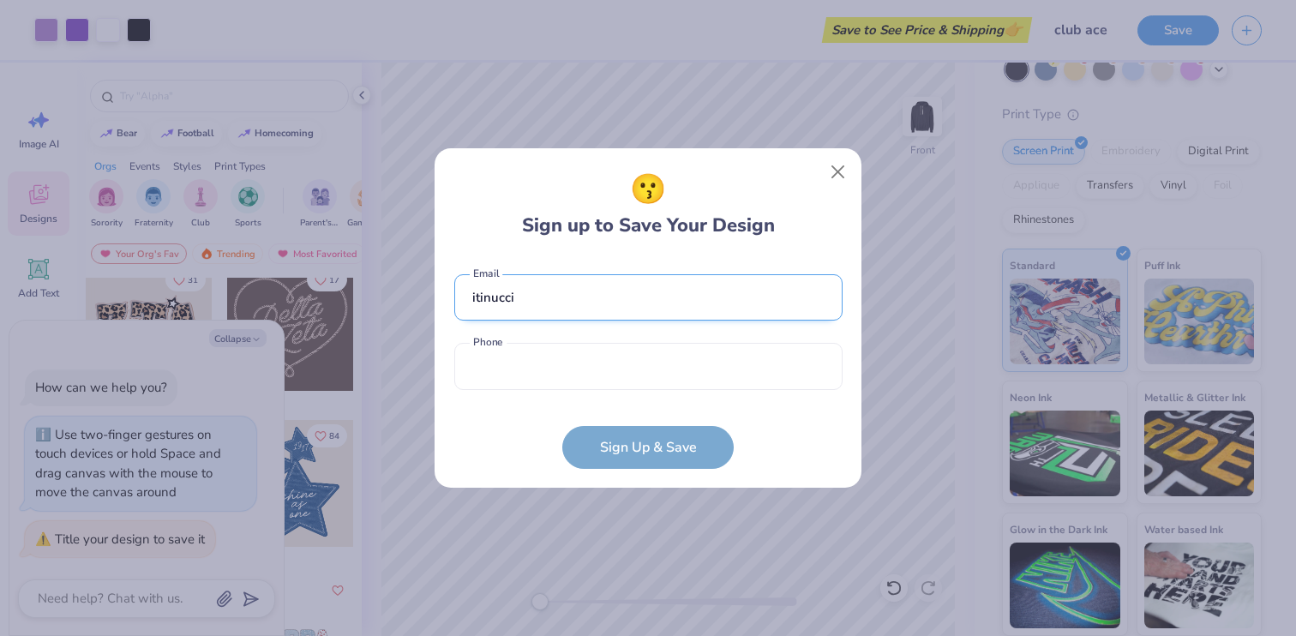
type input "[EMAIL_ADDRESS][DOMAIN_NAME]"
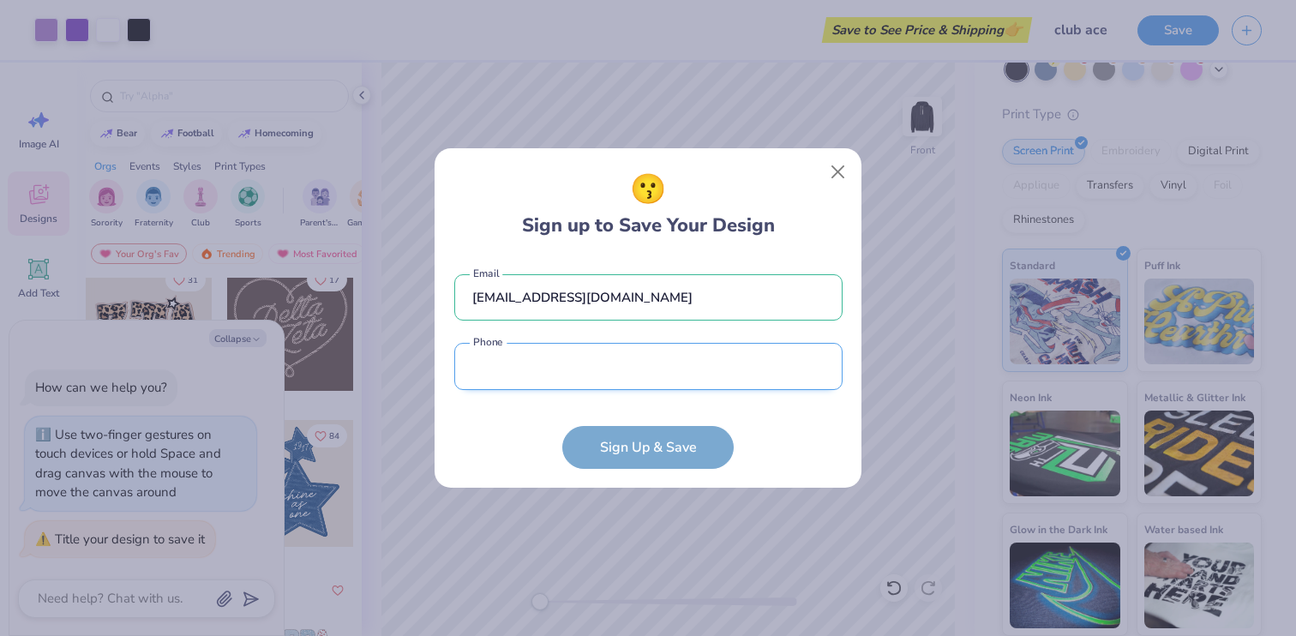
click at [571, 363] on input "tel" at bounding box center [648, 366] width 388 height 47
type input "[PHONE_NUMBER]"
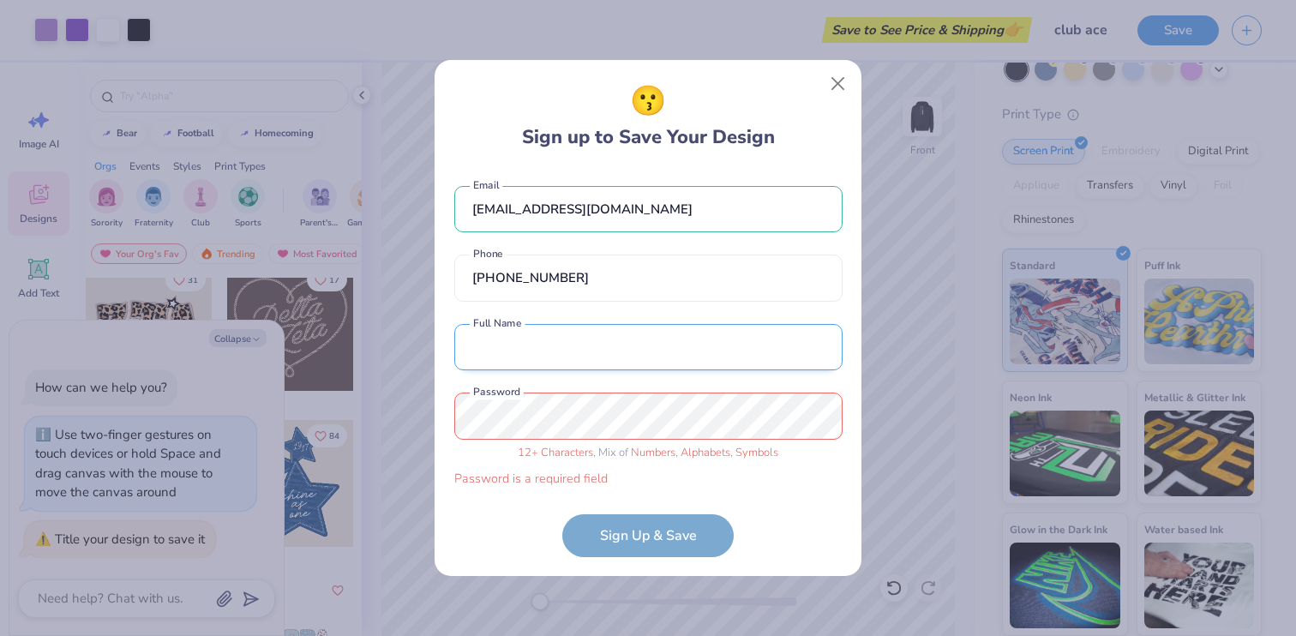
click at [506, 361] on input "text" at bounding box center [648, 347] width 388 height 47
type input "[PERSON_NAME]"
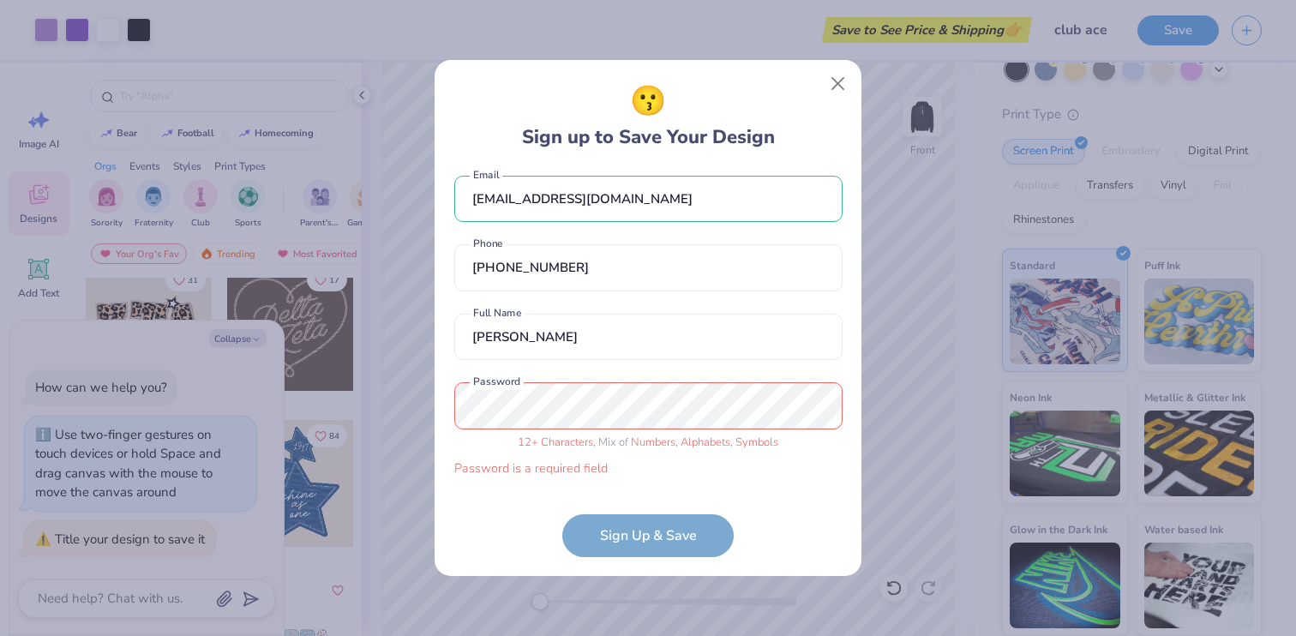
scroll to position [0, 0]
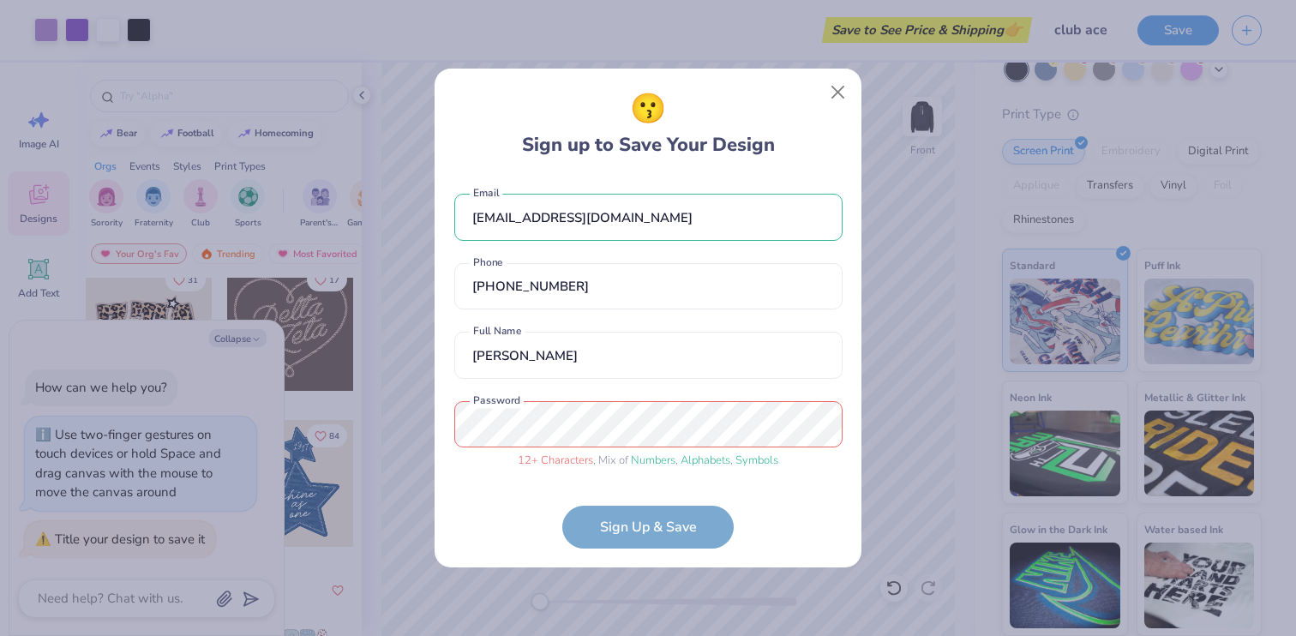
click at [698, 385] on div "[EMAIL_ADDRESS][DOMAIN_NAME] Email [PHONE_NUMBER] Phone [PERSON_NAME] Full Name…" at bounding box center [648, 328] width 388 height 302
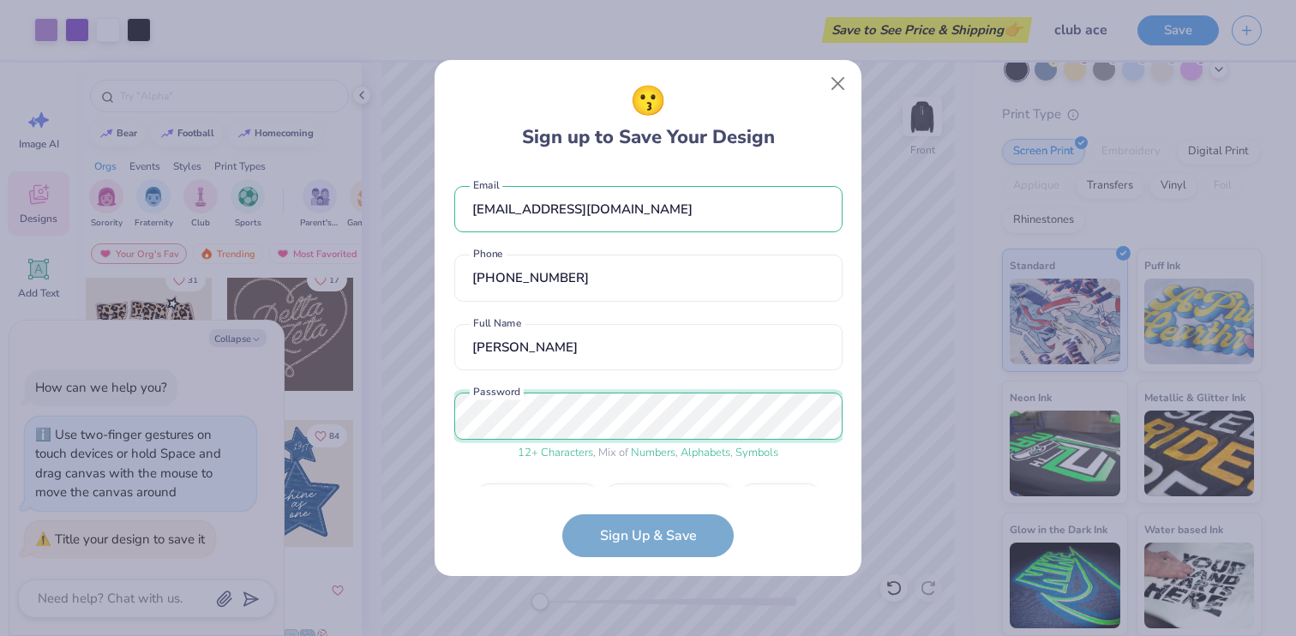
scroll to position [48, 0]
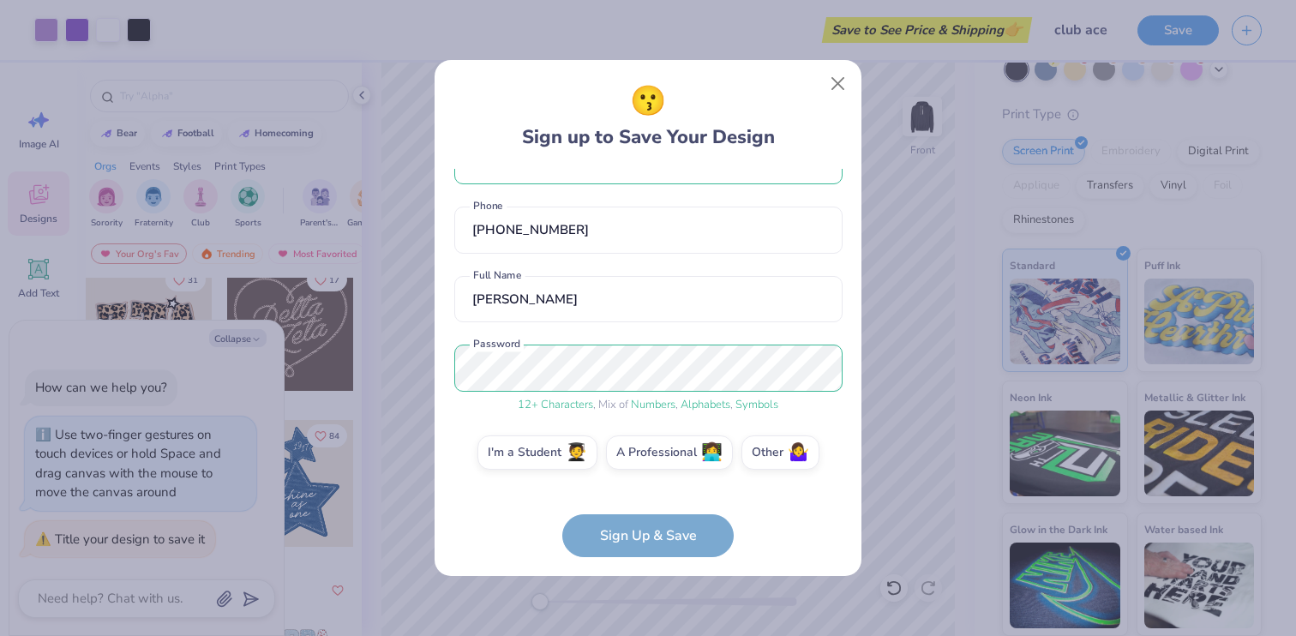
click at [743, 409] on span "Symbols" at bounding box center [756, 404] width 43 height 15
click at [563, 453] on label "I'm a Student 🧑‍🎓" at bounding box center [537, 450] width 120 height 34
click at [643, 500] on input "I'm a Student 🧑‍🎓" at bounding box center [648, 505] width 11 height 11
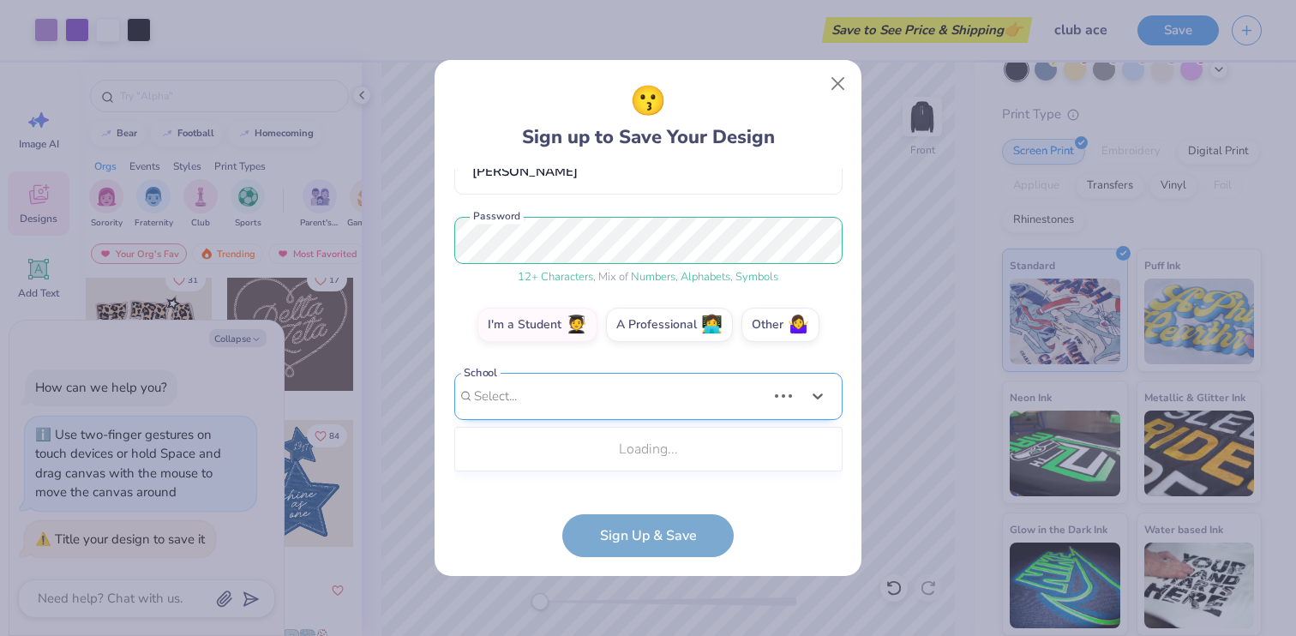
click at [570, 467] on div "Use Up and Down to choose options, press Enter to select the currently focused …" at bounding box center [648, 422] width 388 height 99
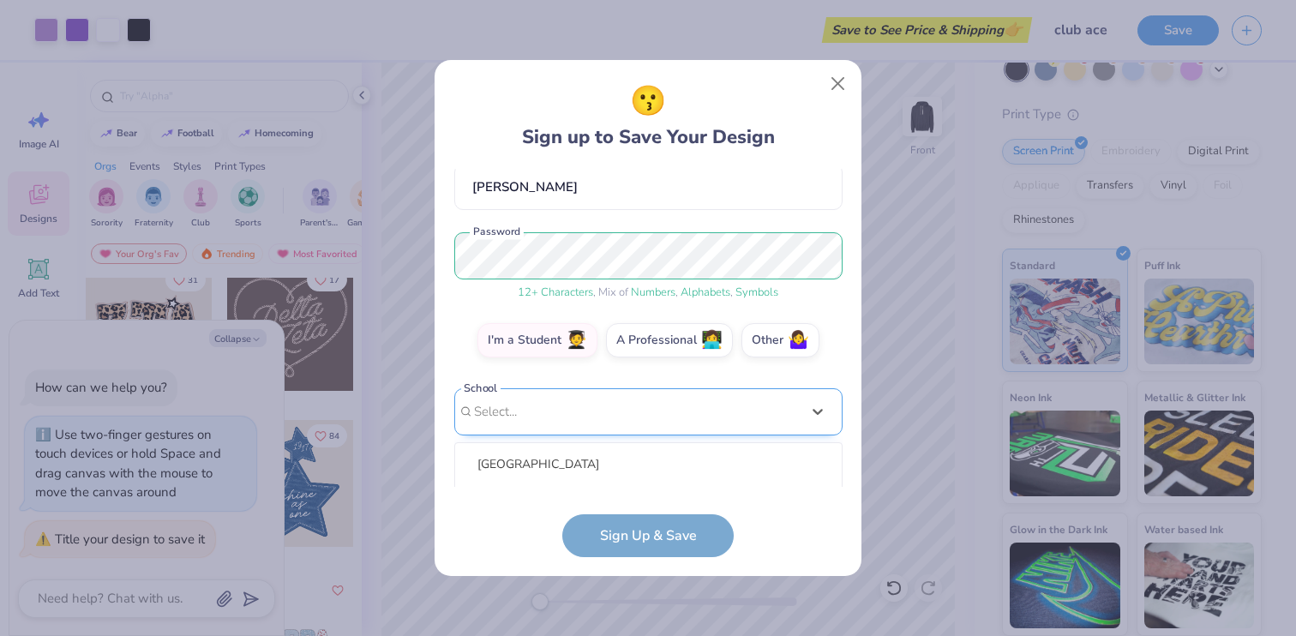
scroll to position [374, 0]
type input "tula"
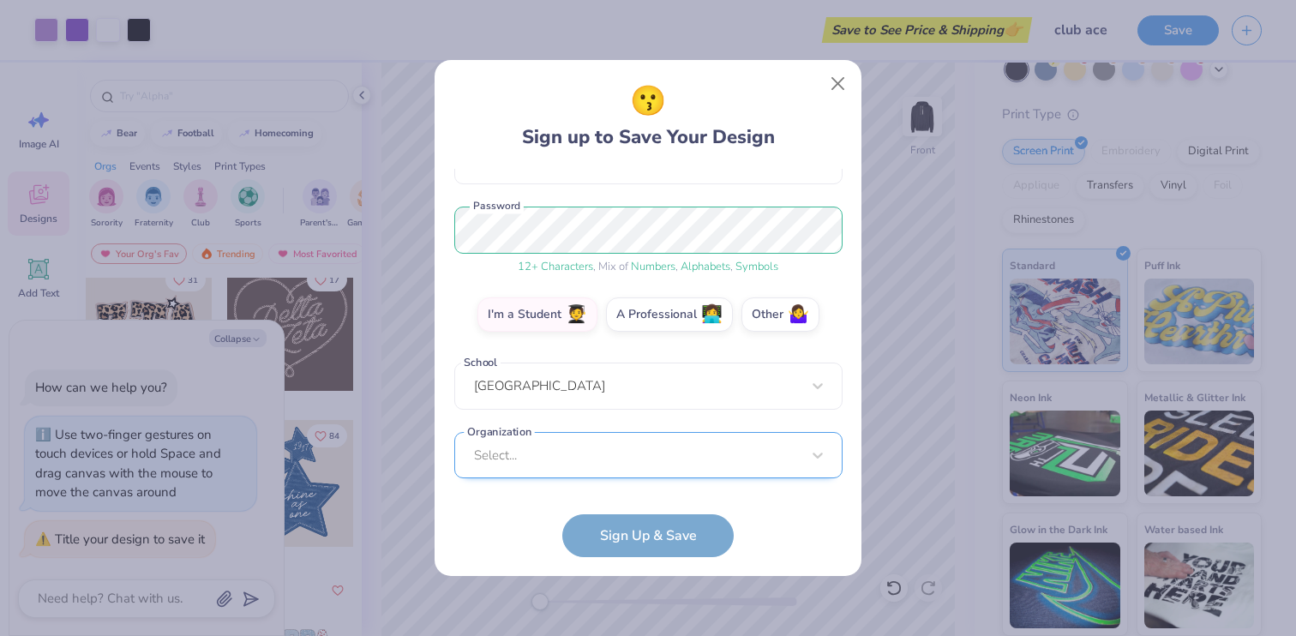
click at [580, 458] on div "Select..." at bounding box center [648, 455] width 388 height 47
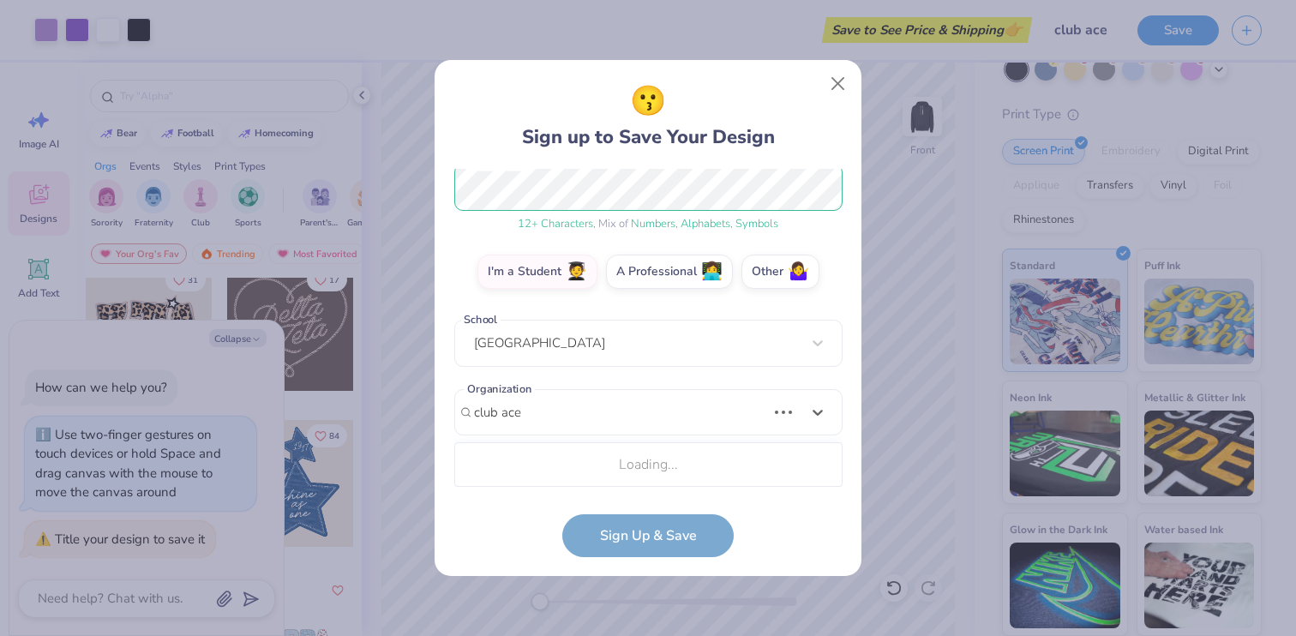
scroll to position [443, 0]
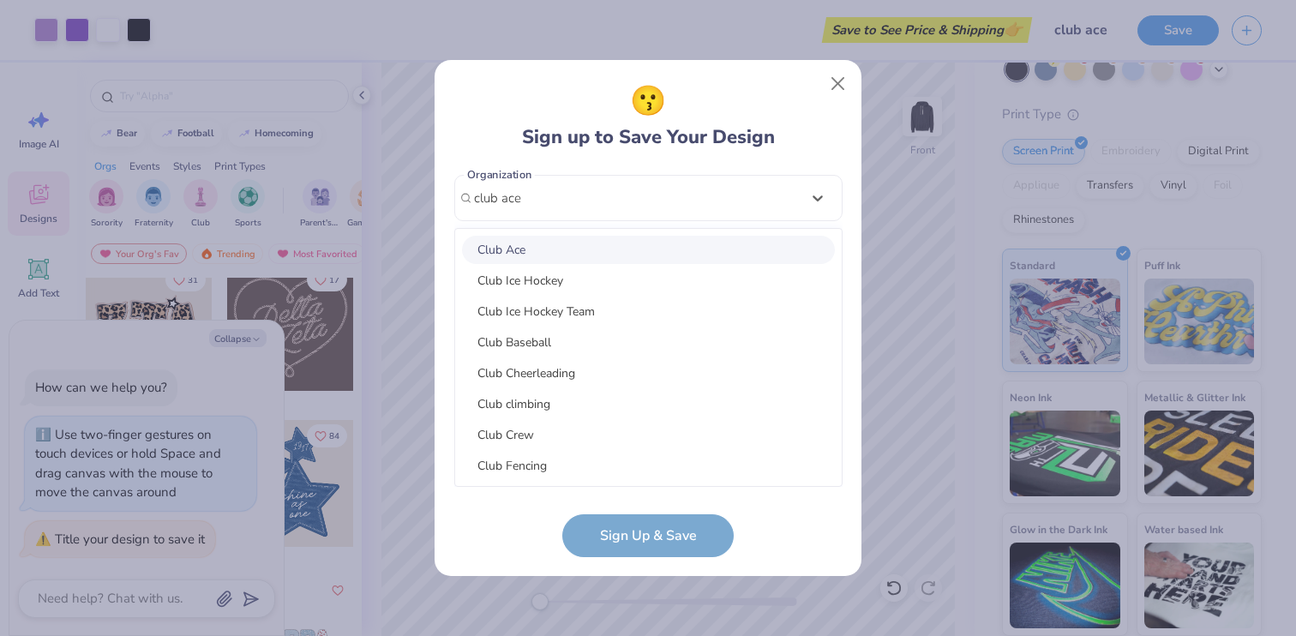
click at [524, 247] on div "Club Ace" at bounding box center [648, 250] width 373 height 28
type input "club ace"
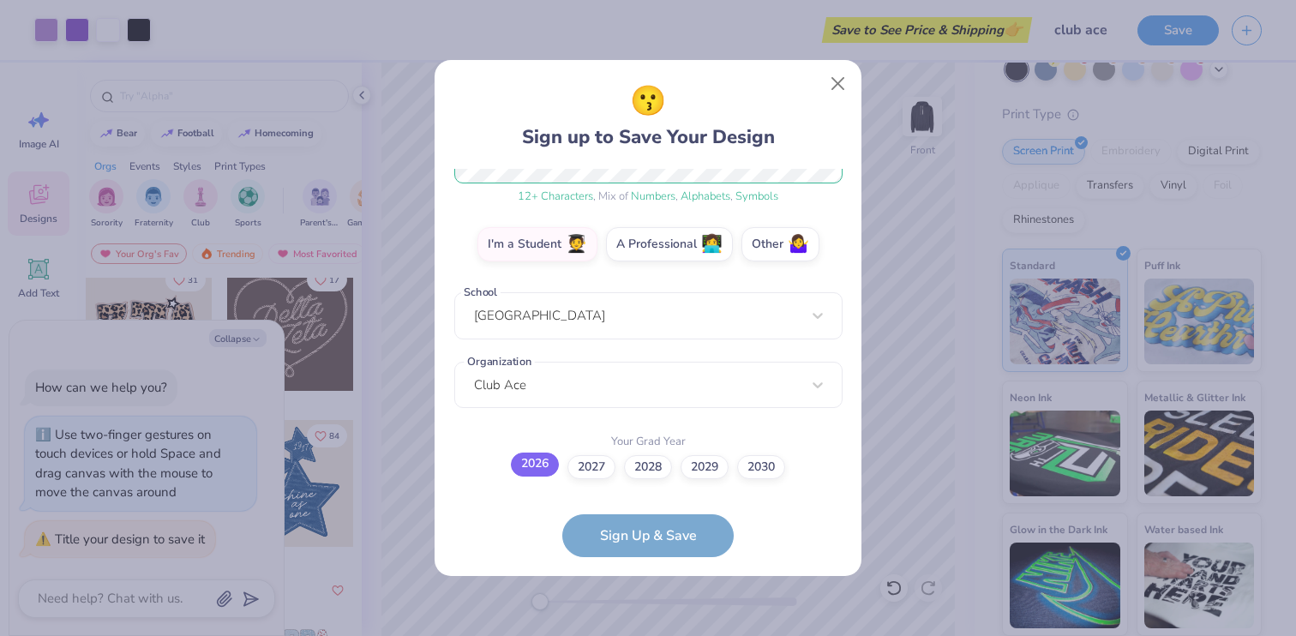
click at [539, 467] on label "2026" at bounding box center [535, 464] width 48 height 24
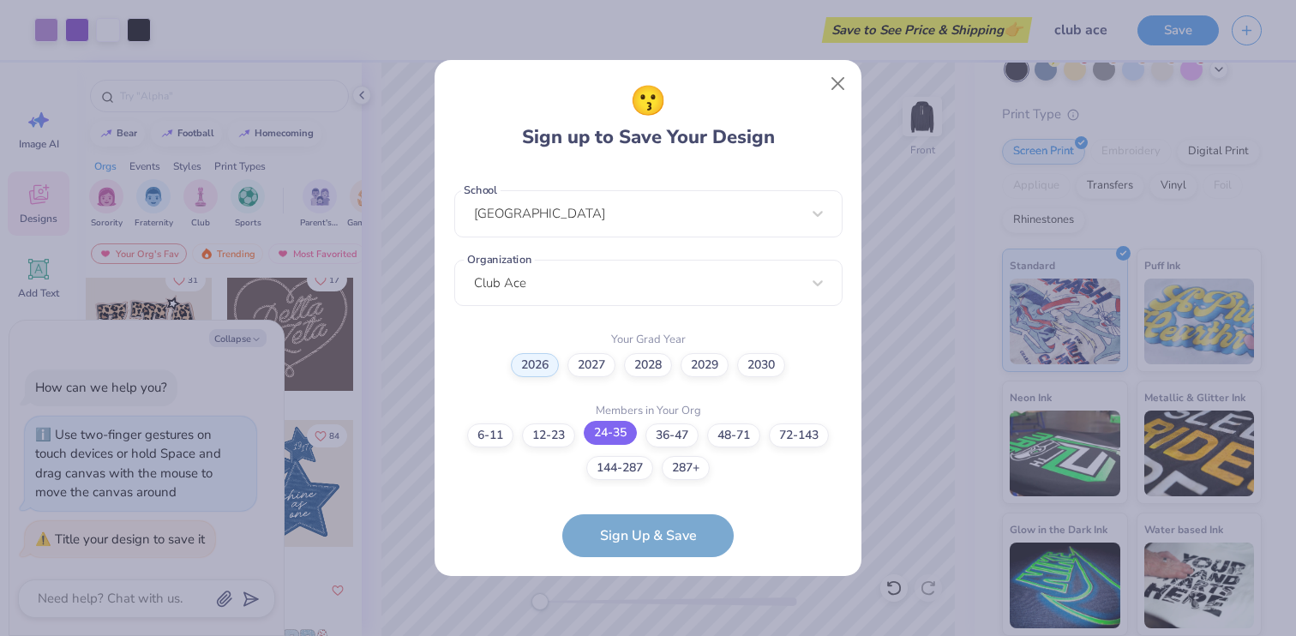
click at [614, 426] on label "24-35" at bounding box center [610, 433] width 53 height 24
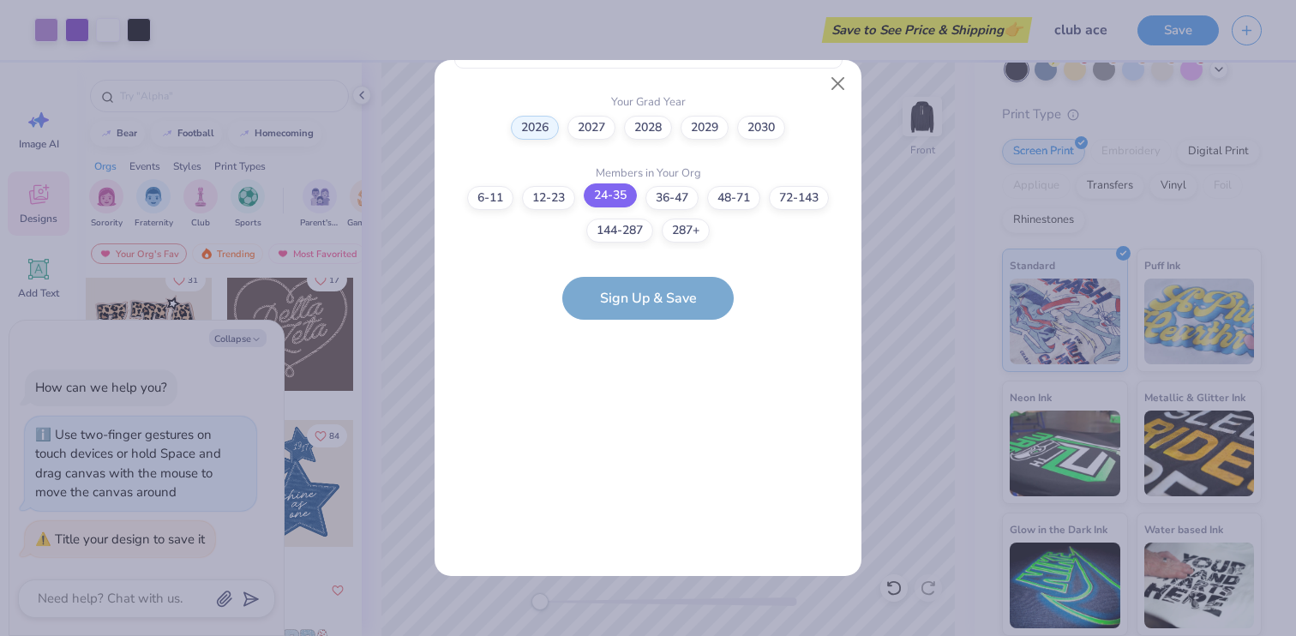
scroll to position [0, 0]
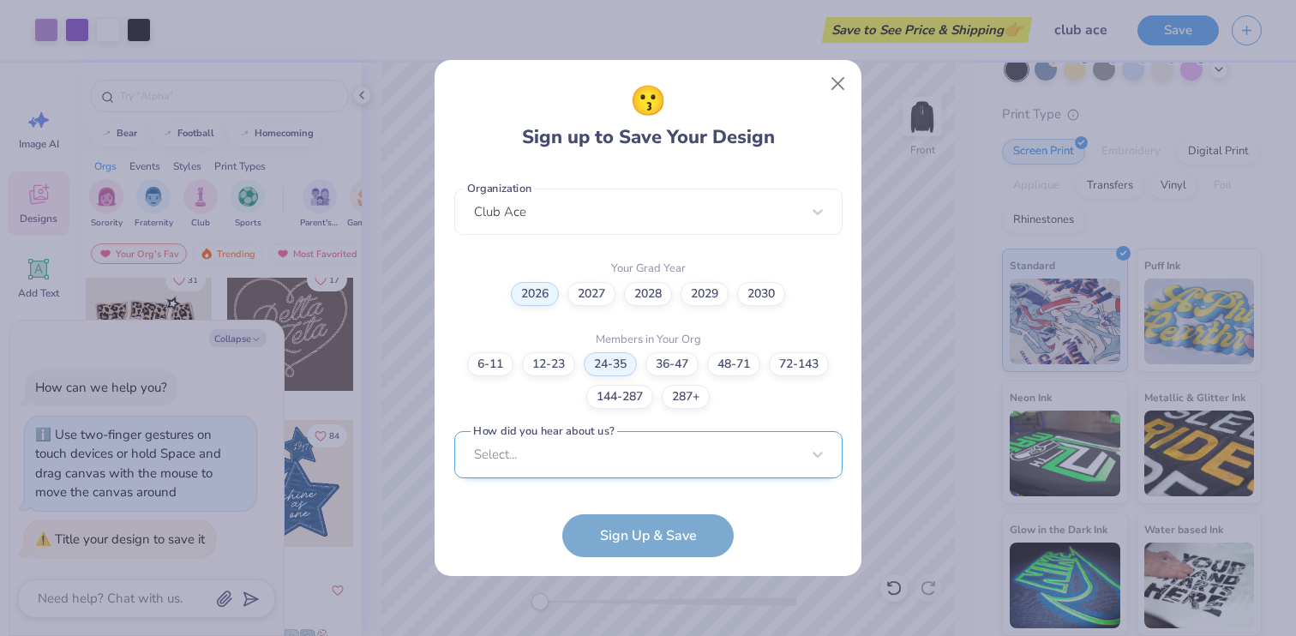
click at [566, 457] on div "Select..." at bounding box center [648, 454] width 388 height 47
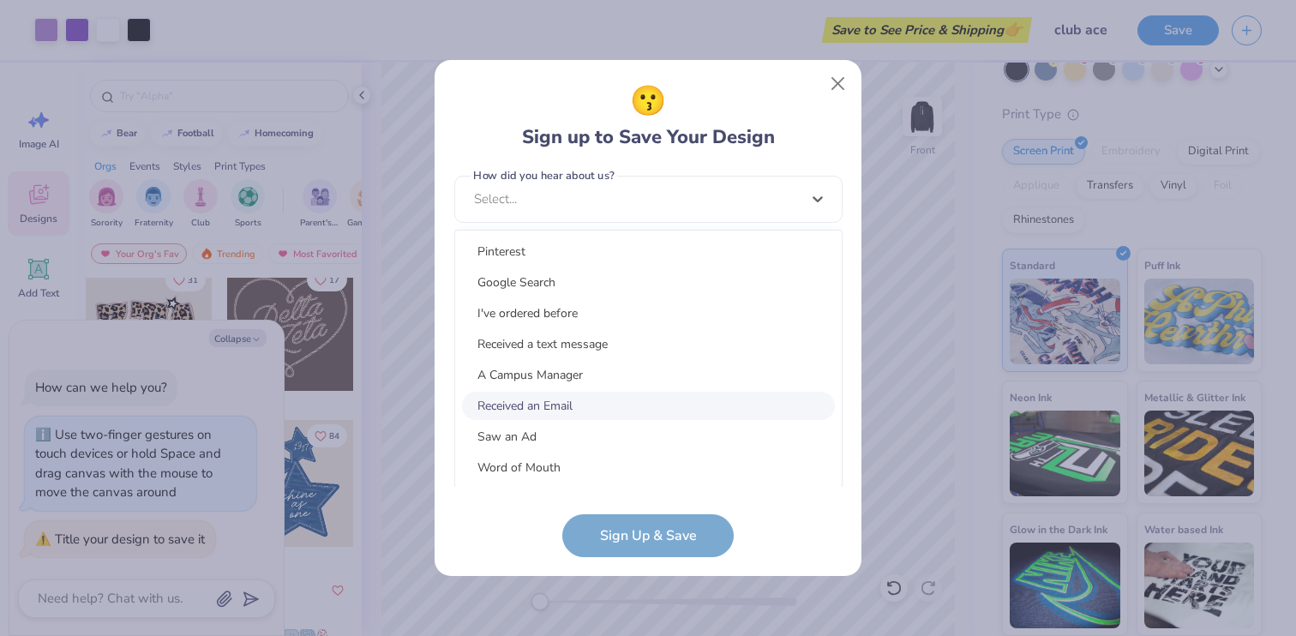
click at [511, 399] on div "Received an Email" at bounding box center [648, 406] width 373 height 28
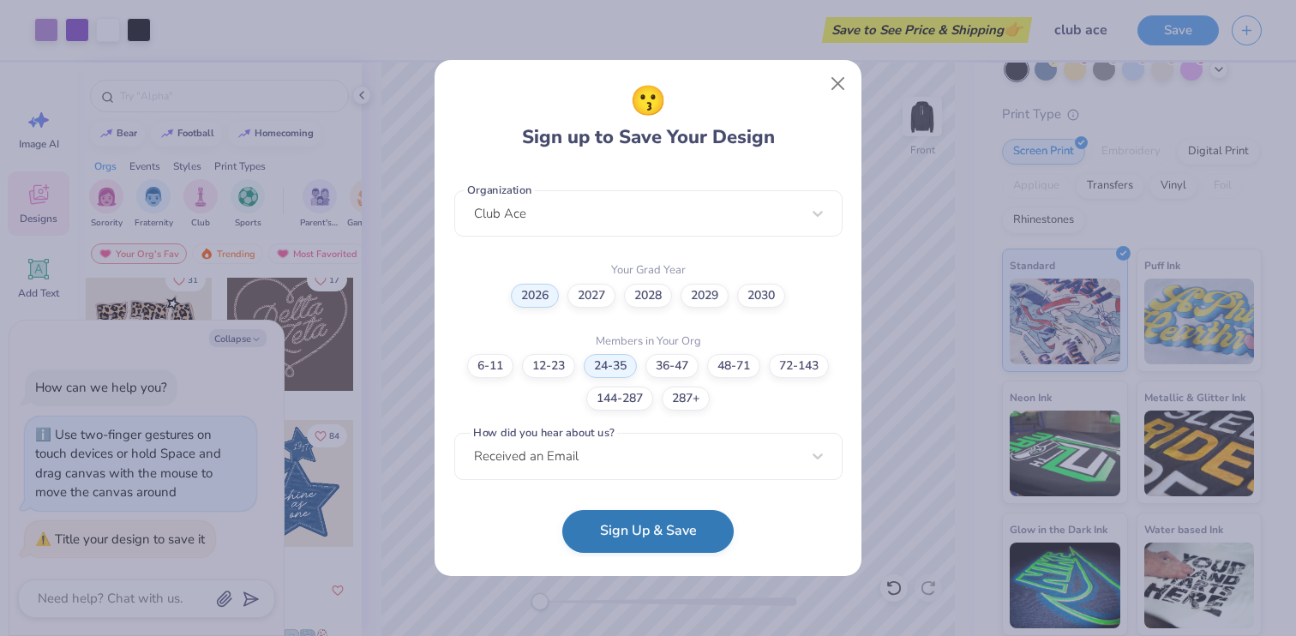
click at [638, 548] on button "Sign Up & Save" at bounding box center [647, 531] width 171 height 43
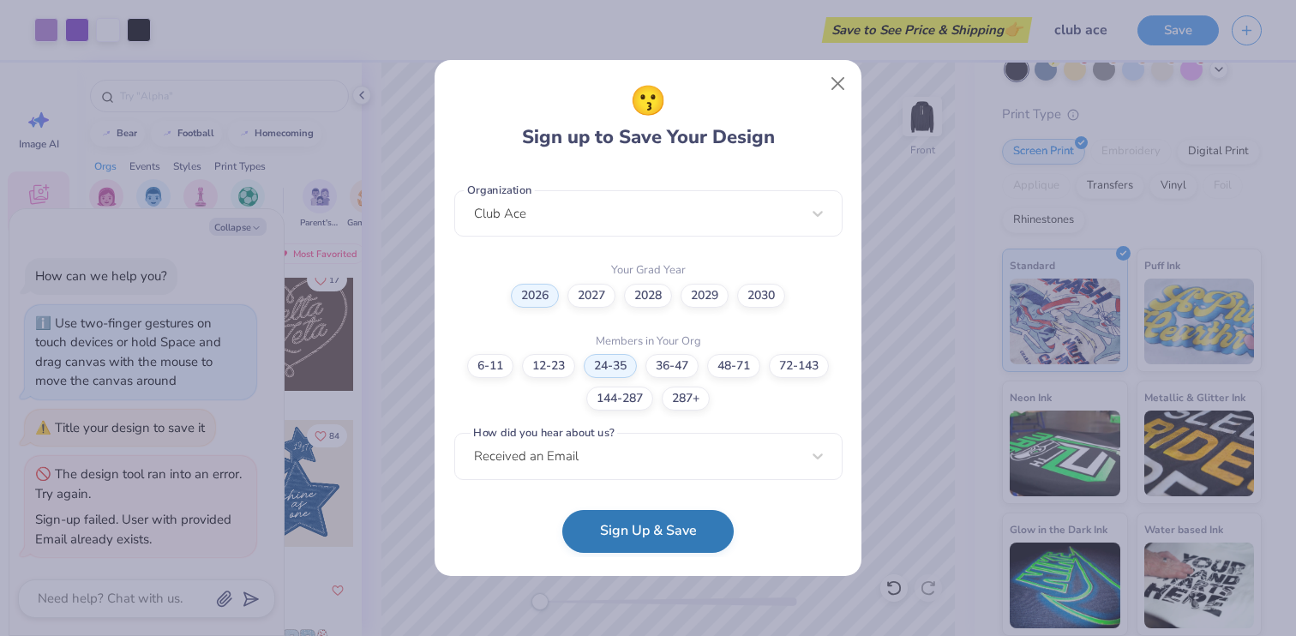
click at [642, 536] on button "Sign Up & Save" at bounding box center [647, 531] width 171 height 43
type textarea "x"
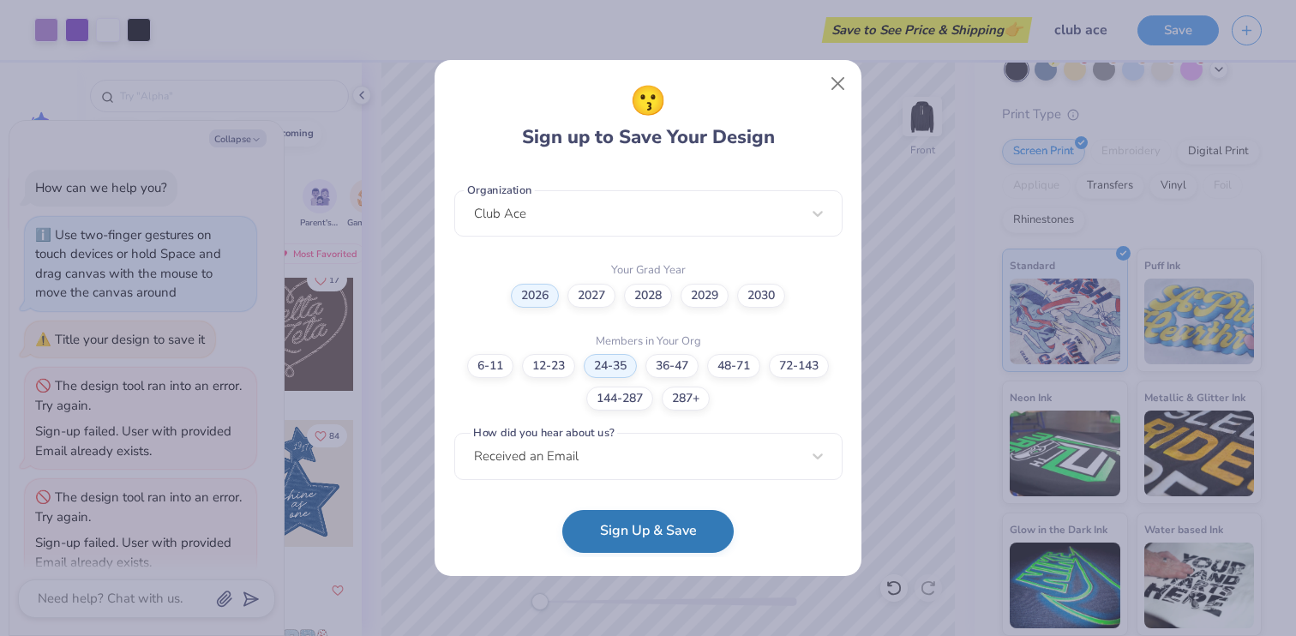
scroll to position [23, 0]
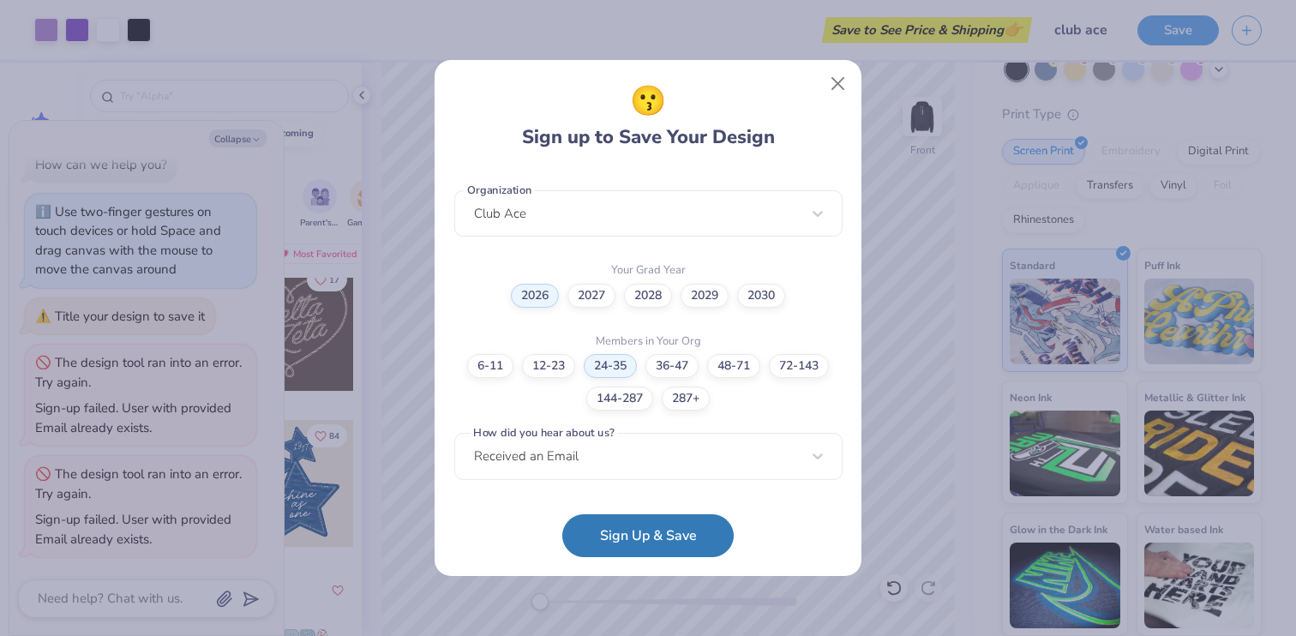
click at [201, 432] on div "😗 Sign up to Save Your Design [EMAIL_ADDRESS][DOMAIN_NAME] Email [PHONE_NUMBER]…" at bounding box center [648, 318] width 1296 height 636
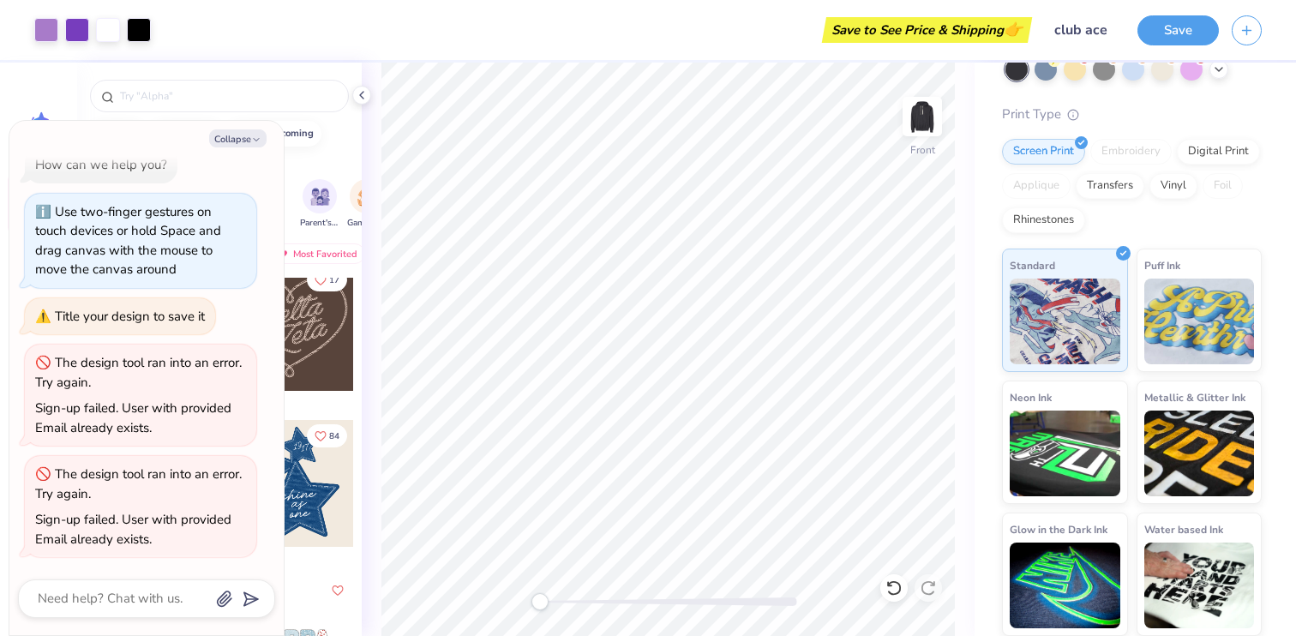
click at [1221, 26] on div "Save" at bounding box center [1216, 30] width 159 height 60
click at [1252, 27] on icon "button" at bounding box center [1246, 28] width 15 height 15
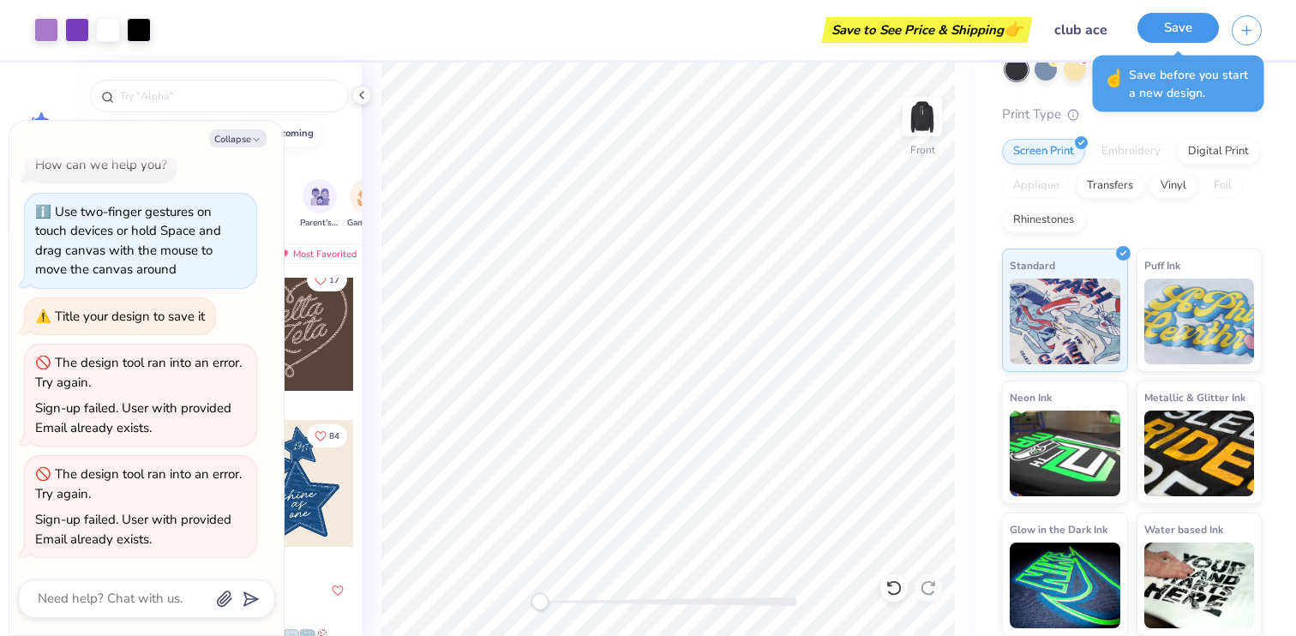
click at [1177, 30] on button "Save" at bounding box center [1177, 28] width 81 height 30
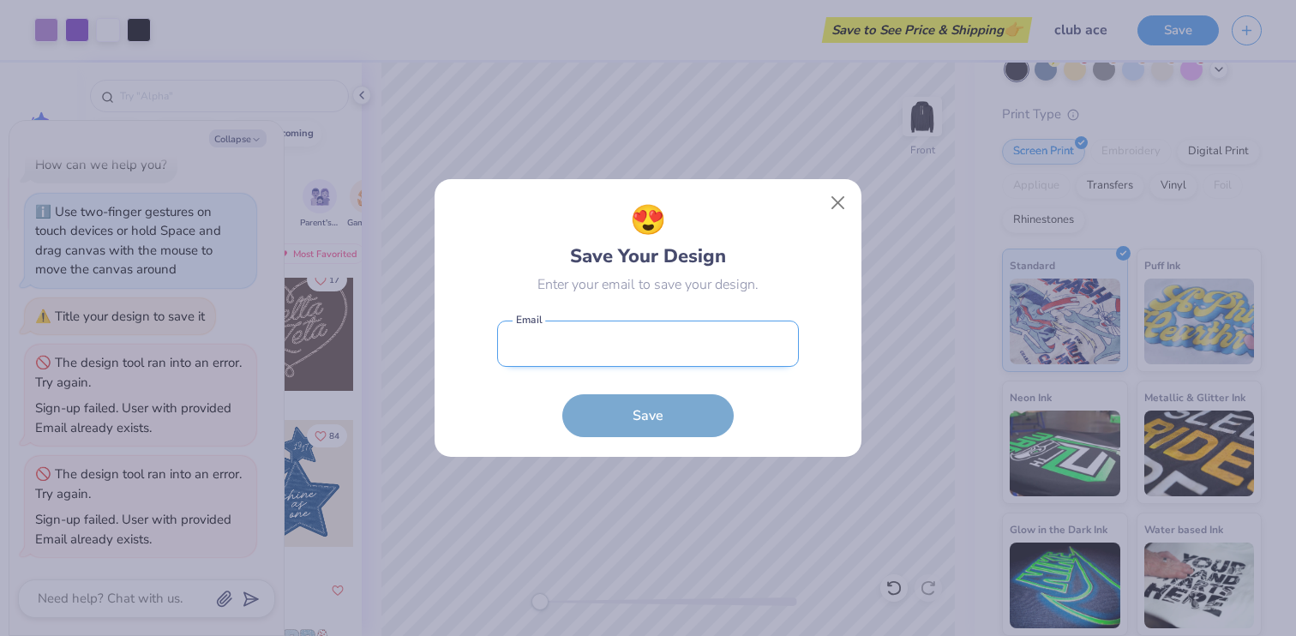
click at [590, 342] on input "email" at bounding box center [648, 344] width 302 height 47
type input "[EMAIL_ADDRESS][DOMAIN_NAME]"
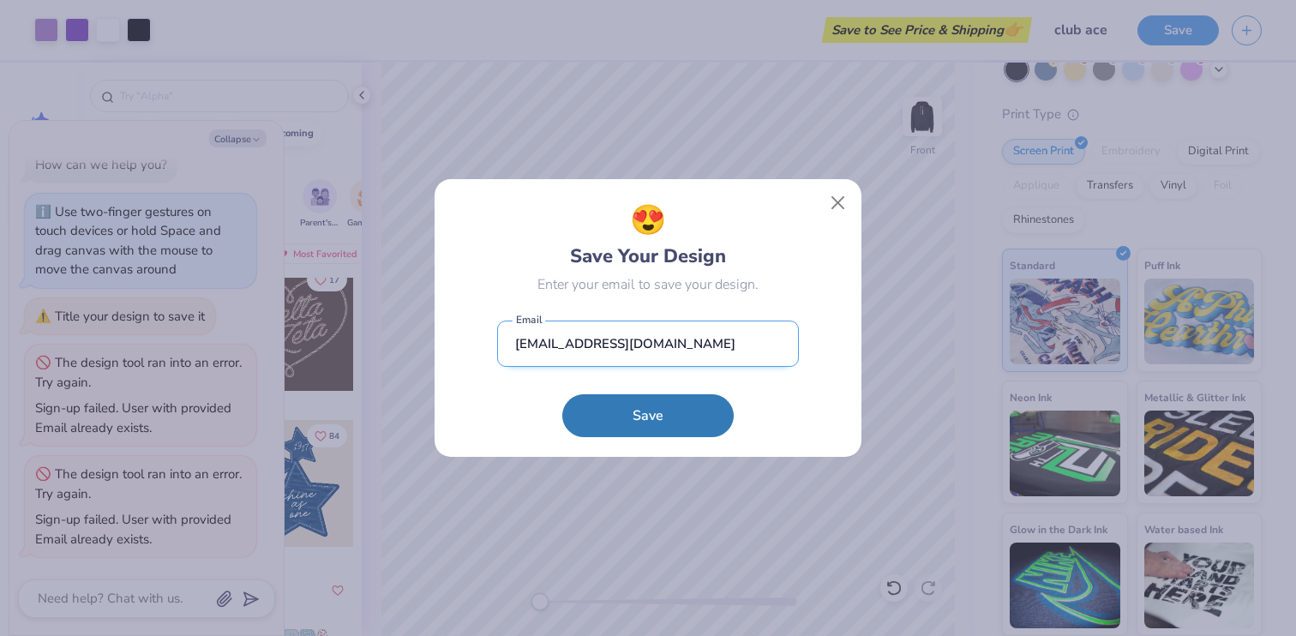
click at [611, 333] on input "[EMAIL_ADDRESS][DOMAIN_NAME]" at bounding box center [648, 344] width 302 height 47
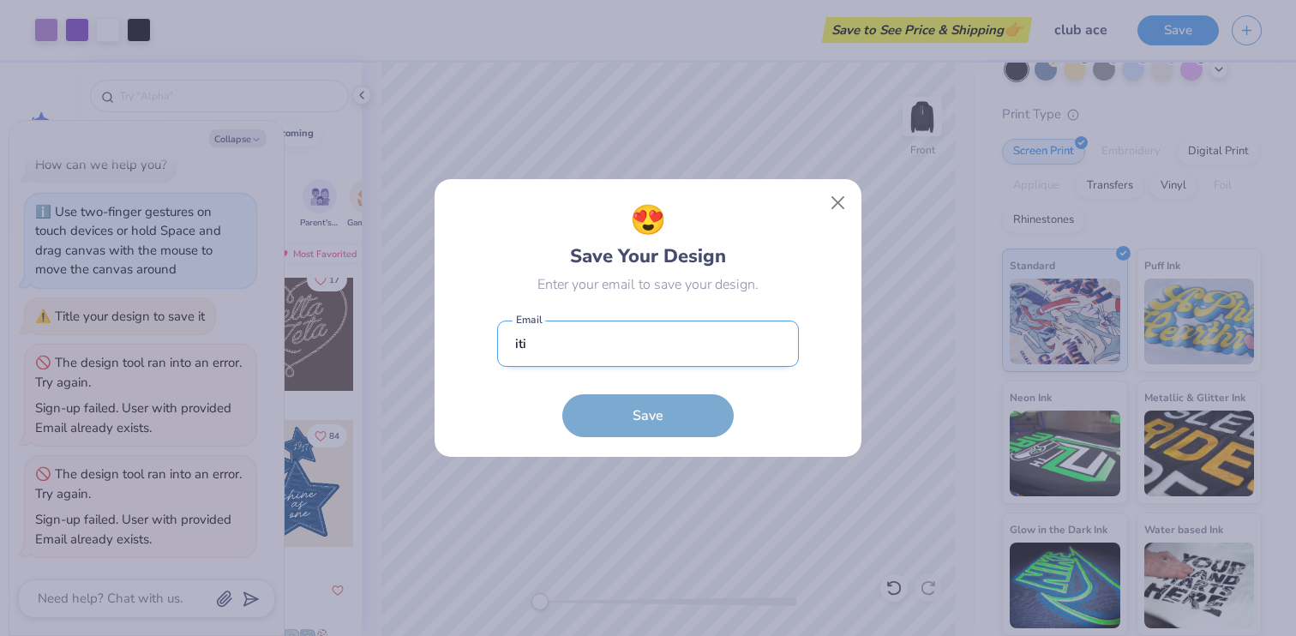
type input "[EMAIL_ADDRESS][DOMAIN_NAME]"
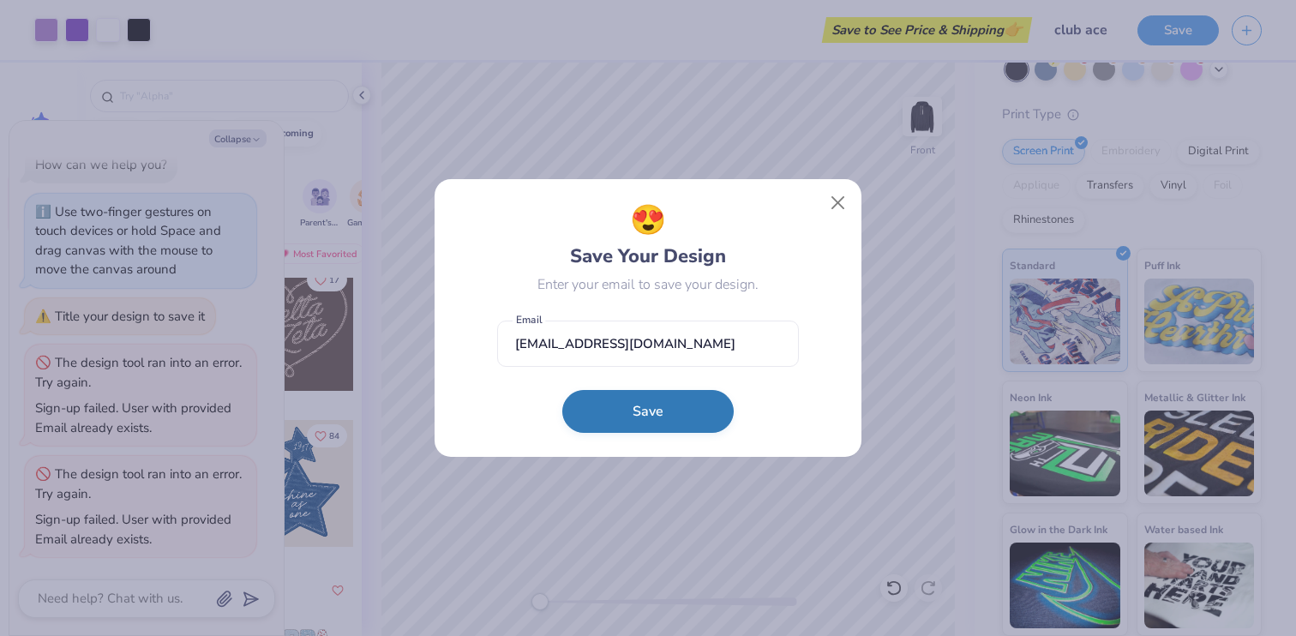
click at [626, 410] on button "Save" at bounding box center [647, 411] width 171 height 43
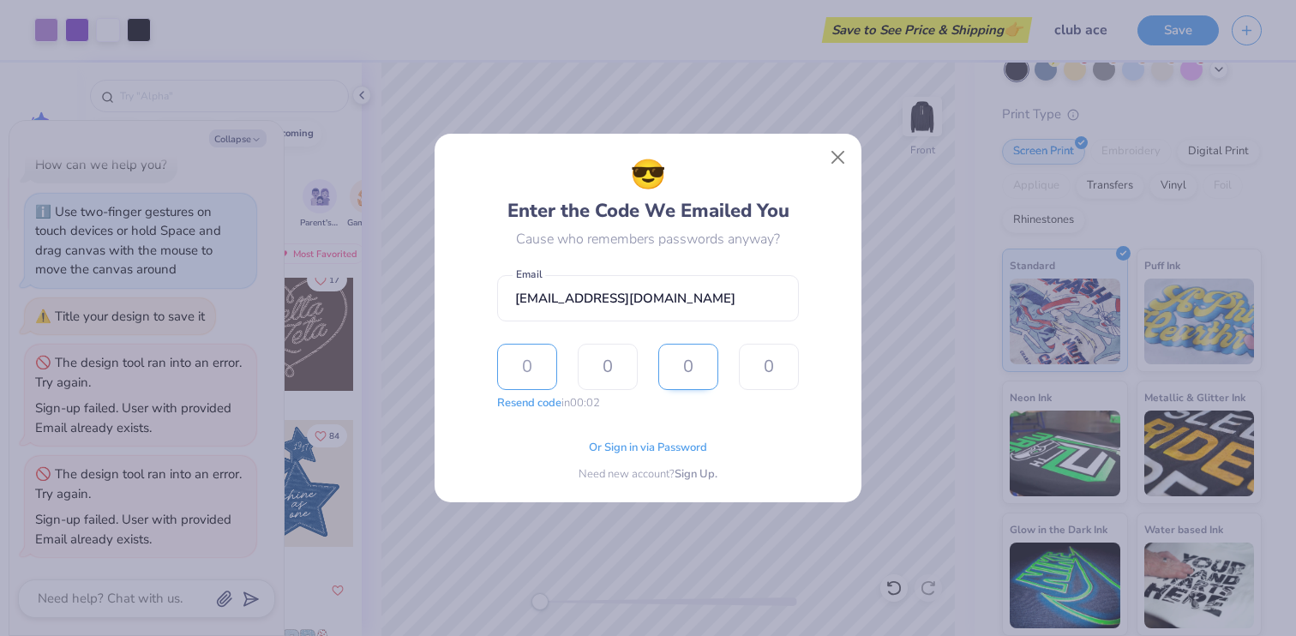
type input "8"
type input "2"
type input "1"
type input "6"
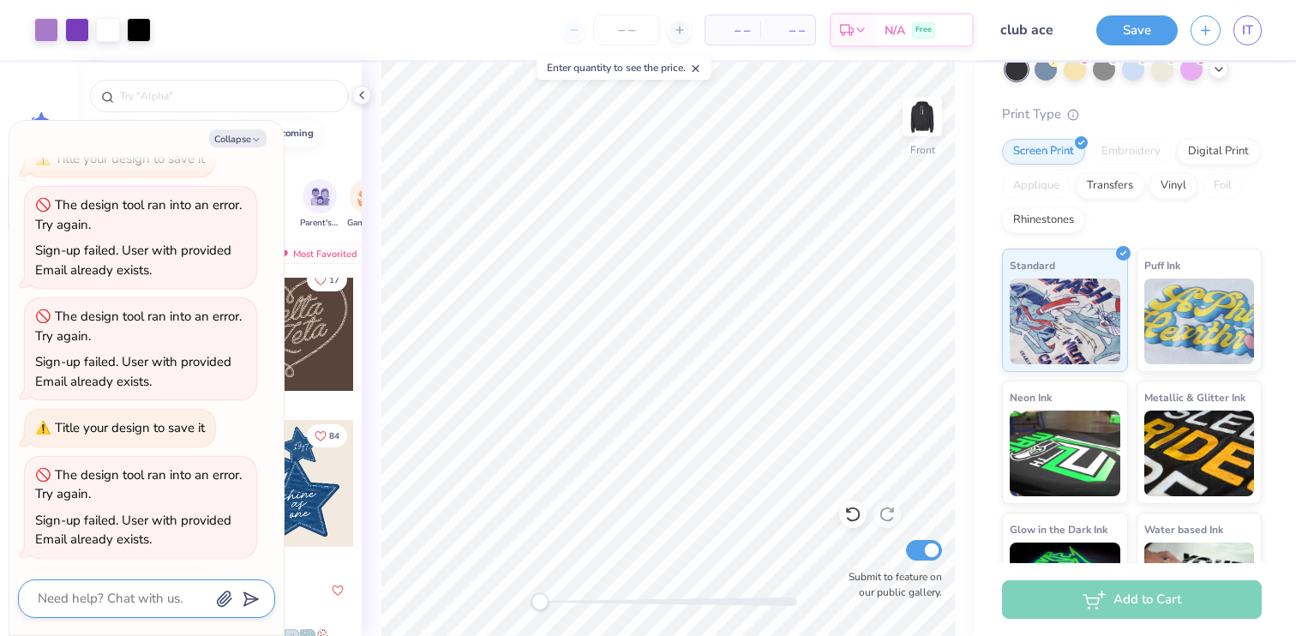
scroll to position [228, 0]
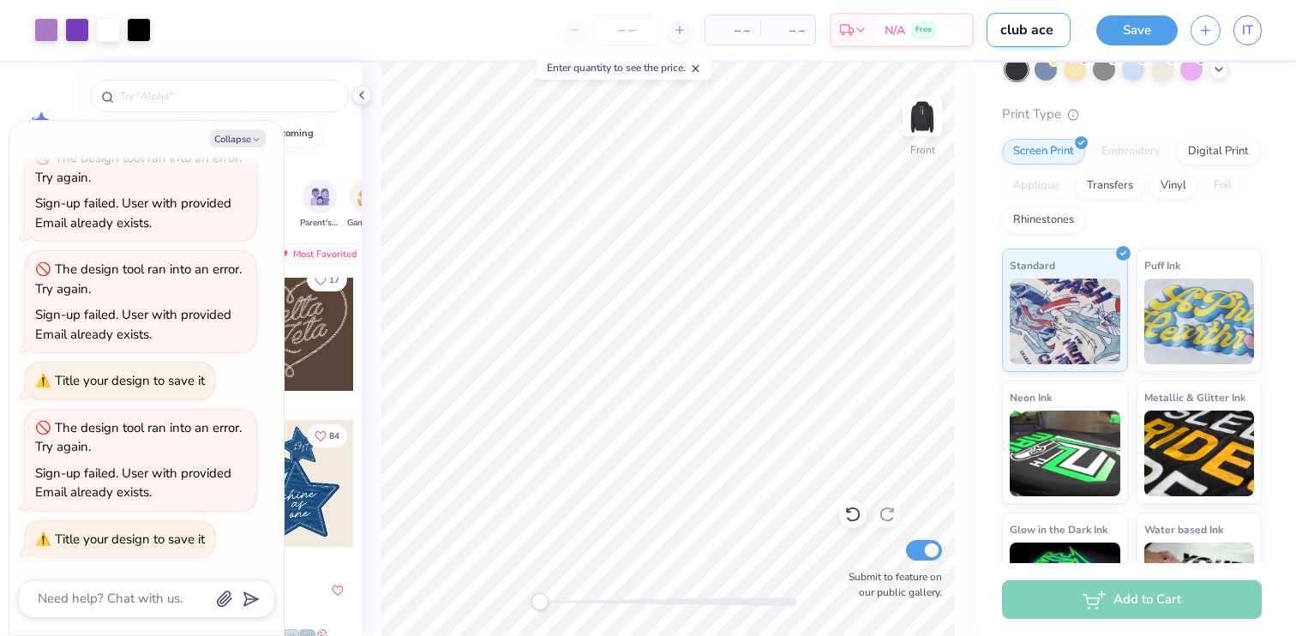
click at [1027, 27] on input "club ace" at bounding box center [1028, 30] width 84 height 34
click at [1156, 18] on button "Save" at bounding box center [1136, 28] width 81 height 30
type textarea "x"
click at [789, 30] on span "– –" at bounding box center [787, 30] width 34 height 18
click at [723, 33] on span "– –" at bounding box center [733, 30] width 34 height 18
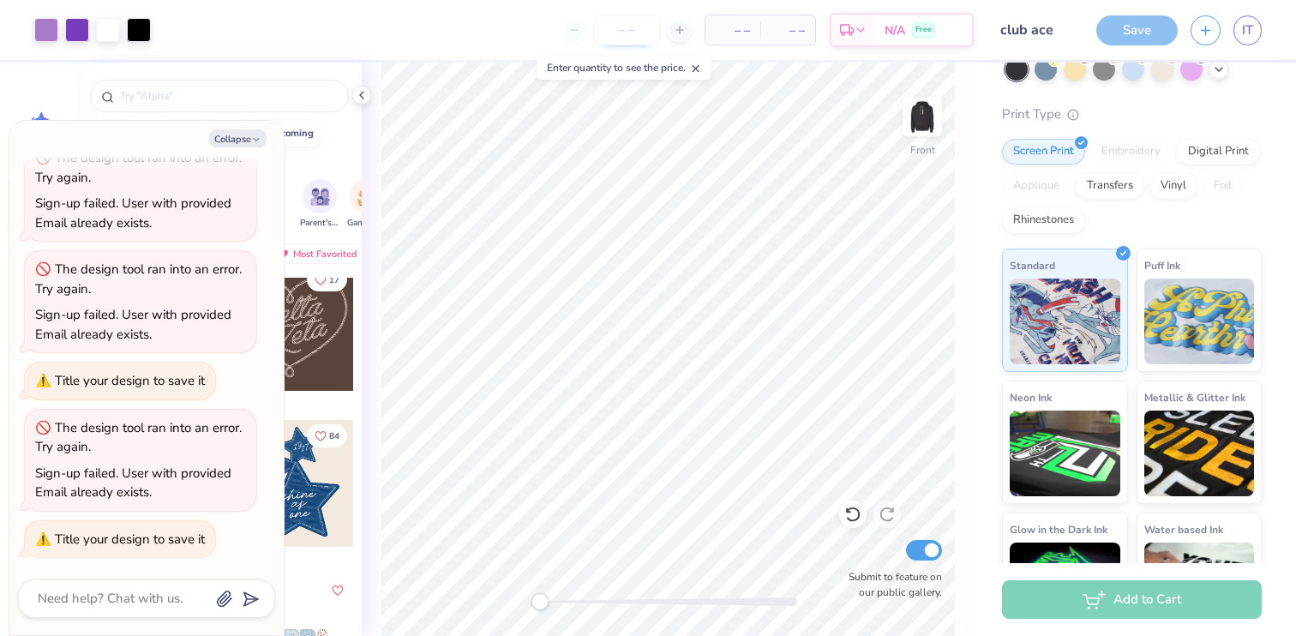
click at [644, 31] on input "number" at bounding box center [626, 30] width 67 height 31
type input "30"
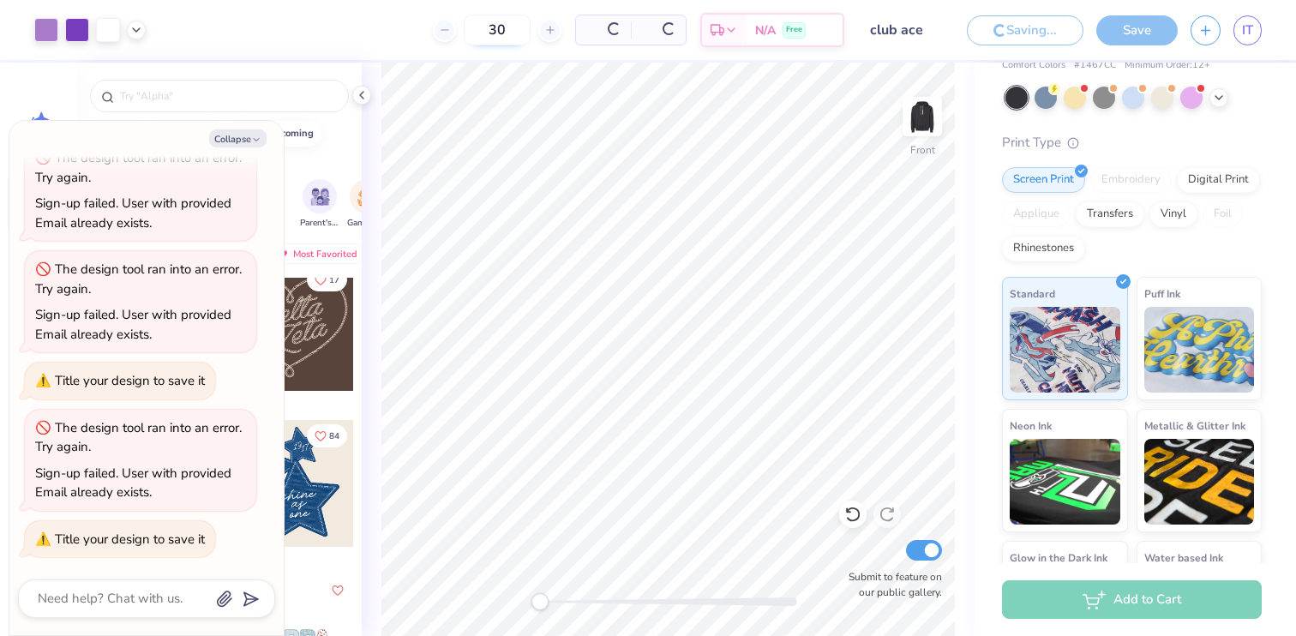
scroll to position [132, 0]
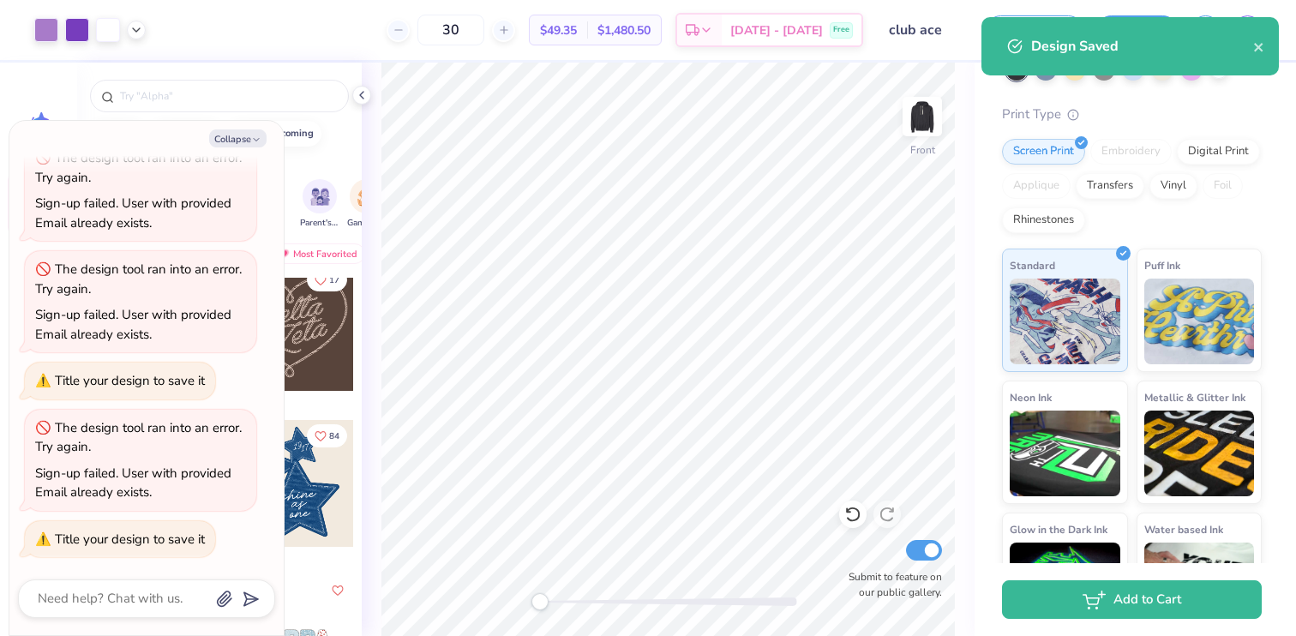
type textarea "x"
type input "30"
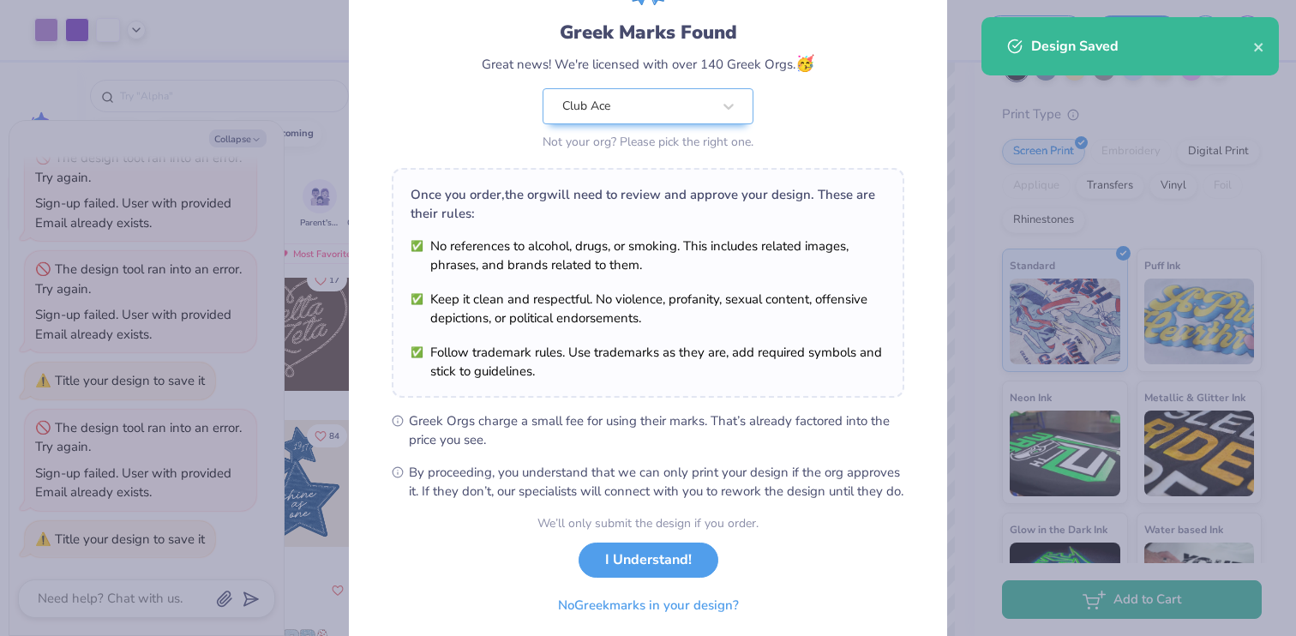
scroll to position [166, 0]
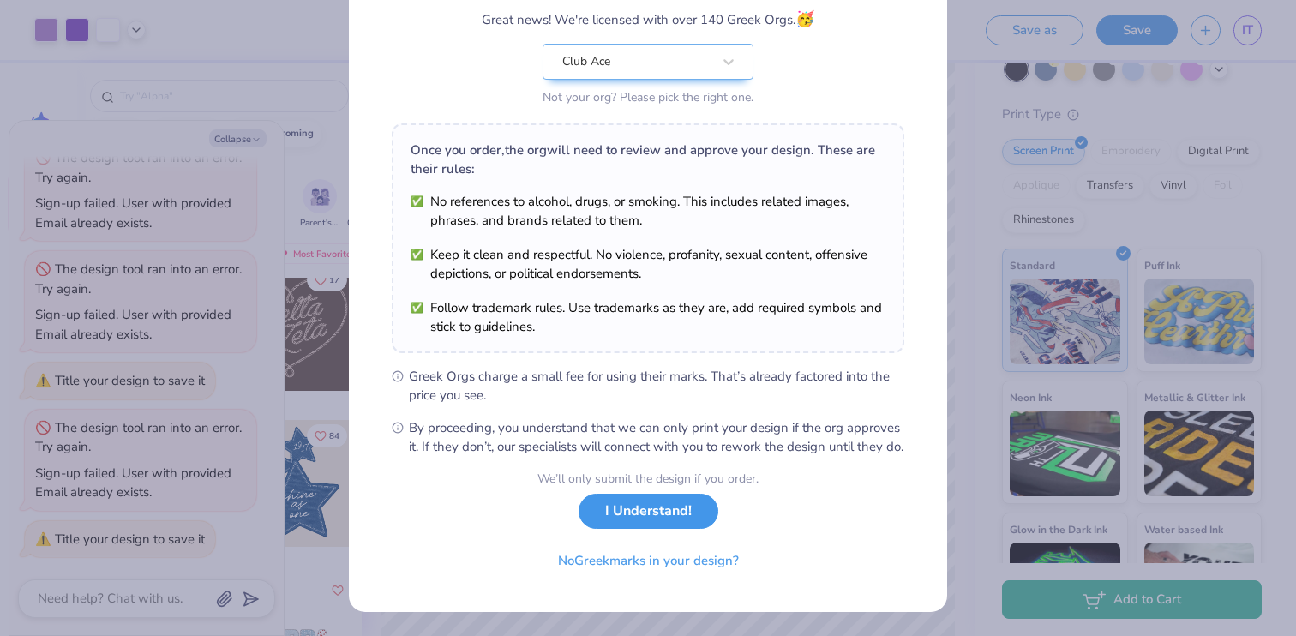
click at [678, 519] on button "I Understand!" at bounding box center [648, 511] width 140 height 35
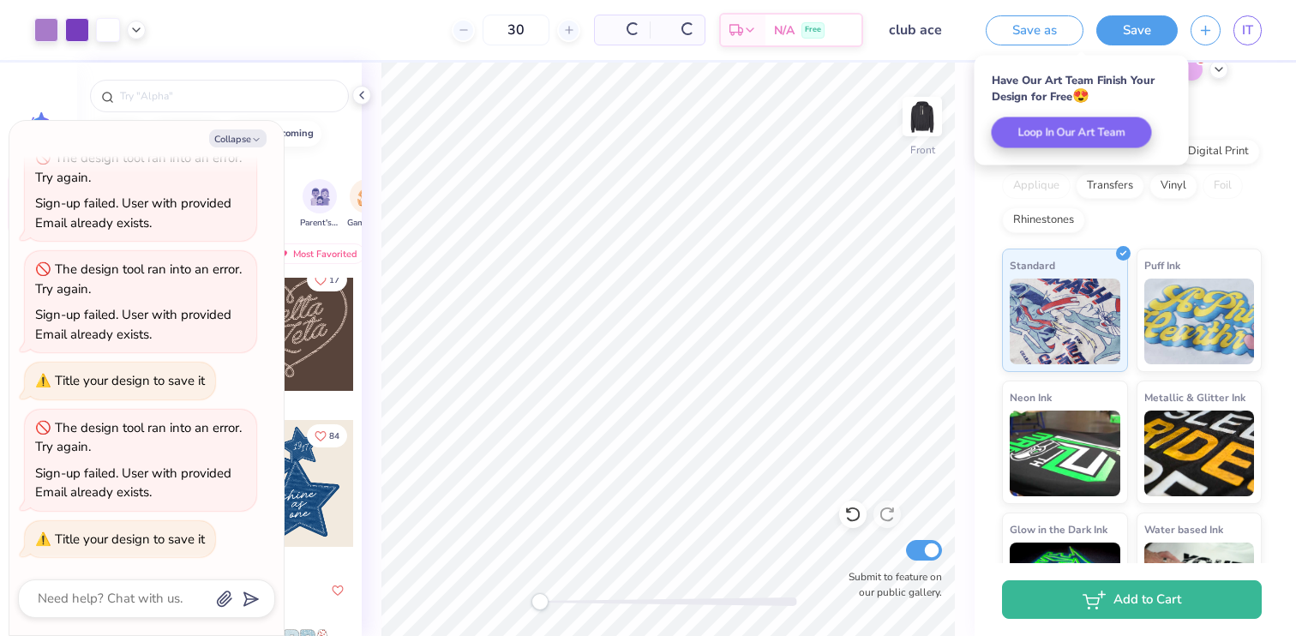
scroll to position [0, 0]
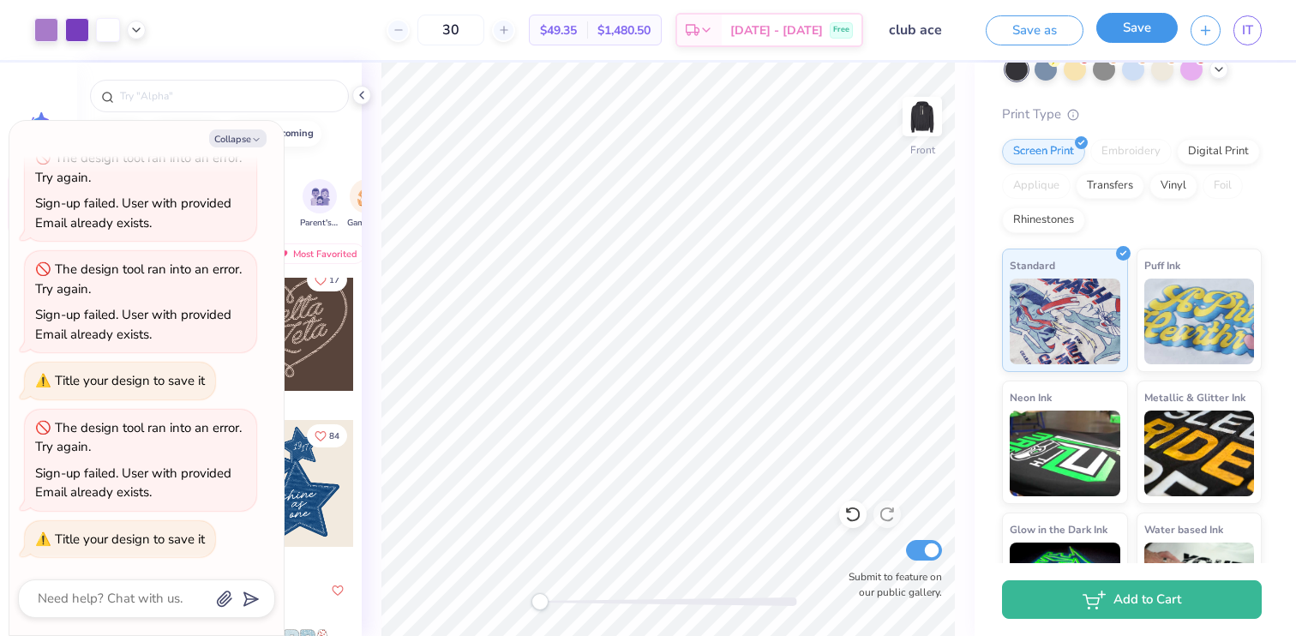
click at [1135, 32] on button "Save" at bounding box center [1136, 28] width 81 height 30
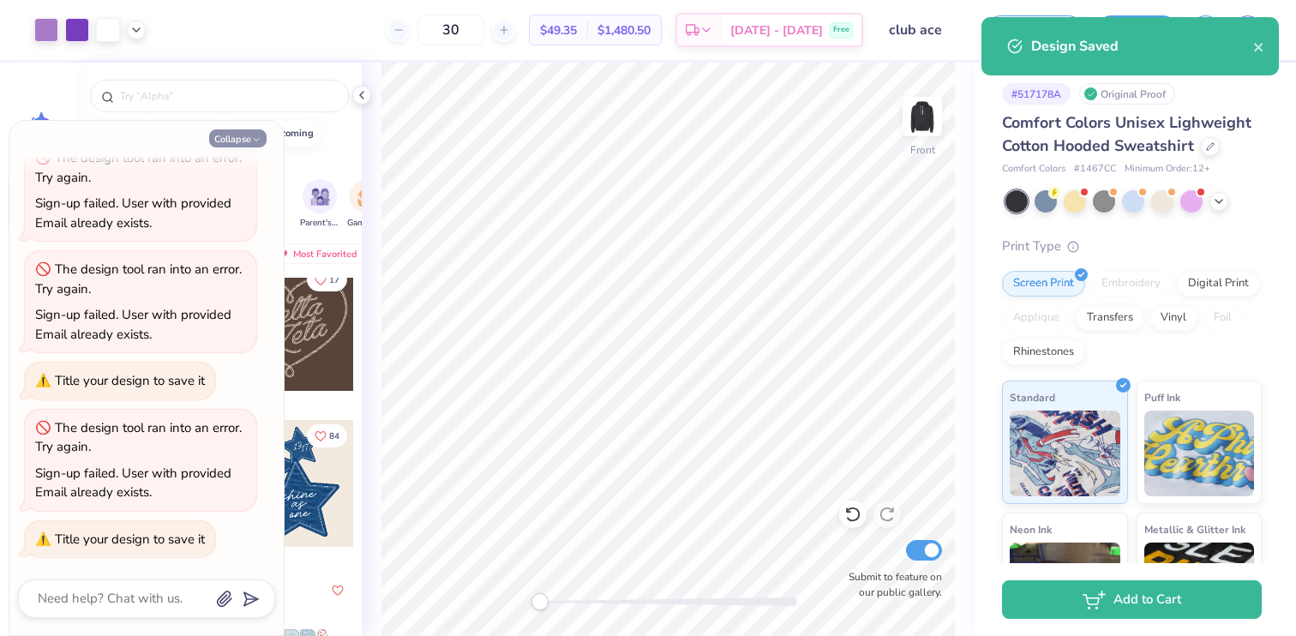
click at [243, 139] on button "Collapse" at bounding box center [237, 138] width 57 height 18
type textarea "x"
